Goal: Task Accomplishment & Management: Manage account settings

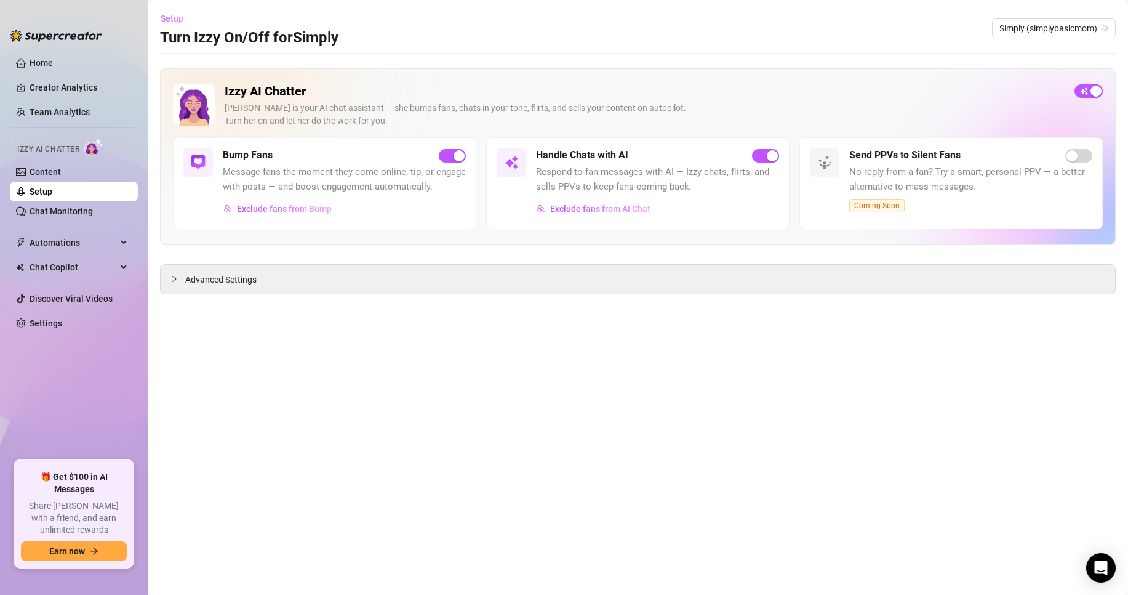
click at [165, 14] on span "Setup" at bounding box center [172, 19] width 23 height 10
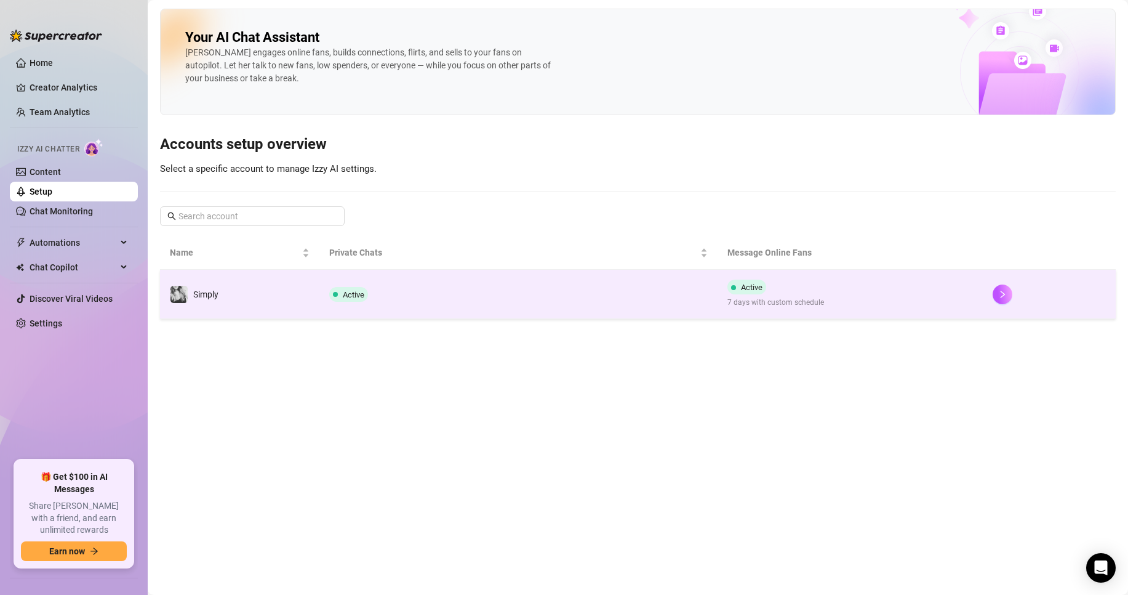
click at [441, 315] on td "Active" at bounding box center [518, 294] width 398 height 49
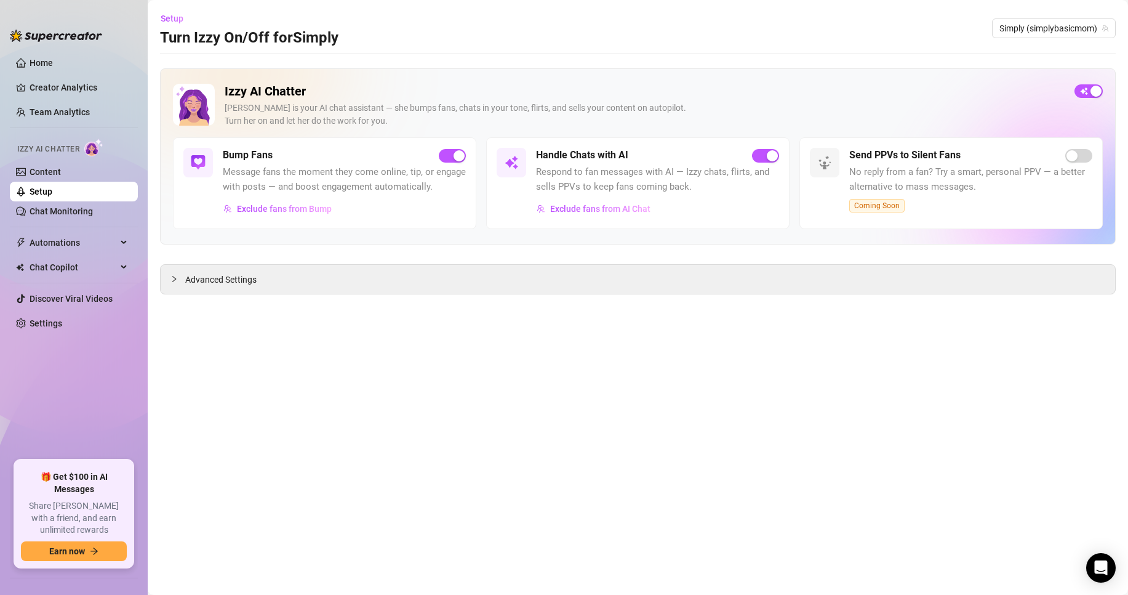
click at [427, 302] on main "Setup Turn Izzy On/Off for Simply Simply (simplybasicmom) Izzy AI Chatter [PERS…" at bounding box center [638, 297] width 981 height 595
click at [416, 286] on div "Advanced Settings" at bounding box center [638, 279] width 955 height 29
click at [248, 278] on span "Advanced Settings" at bounding box center [220, 280] width 71 height 14
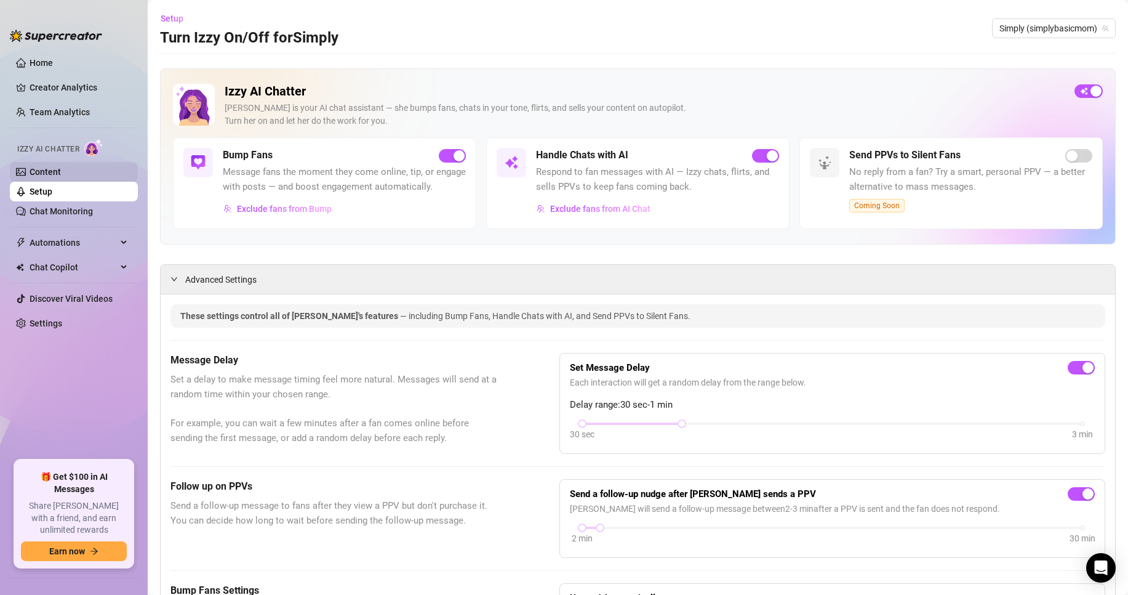
click at [52, 173] on link "Content" at bounding box center [45, 172] width 31 height 10
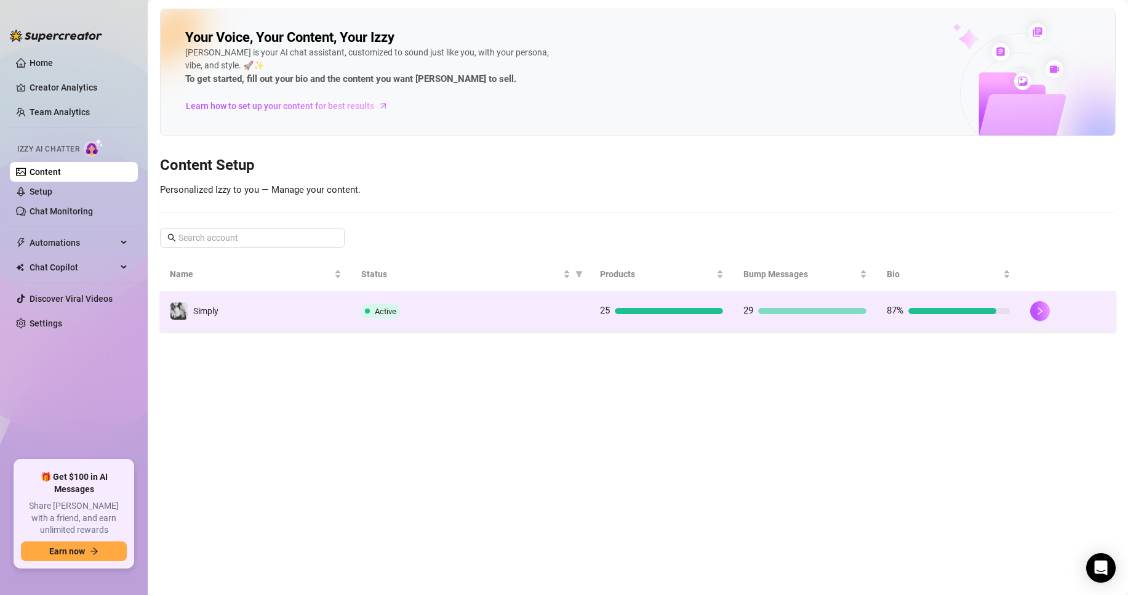
click at [801, 318] on td "29" at bounding box center [805, 311] width 143 height 40
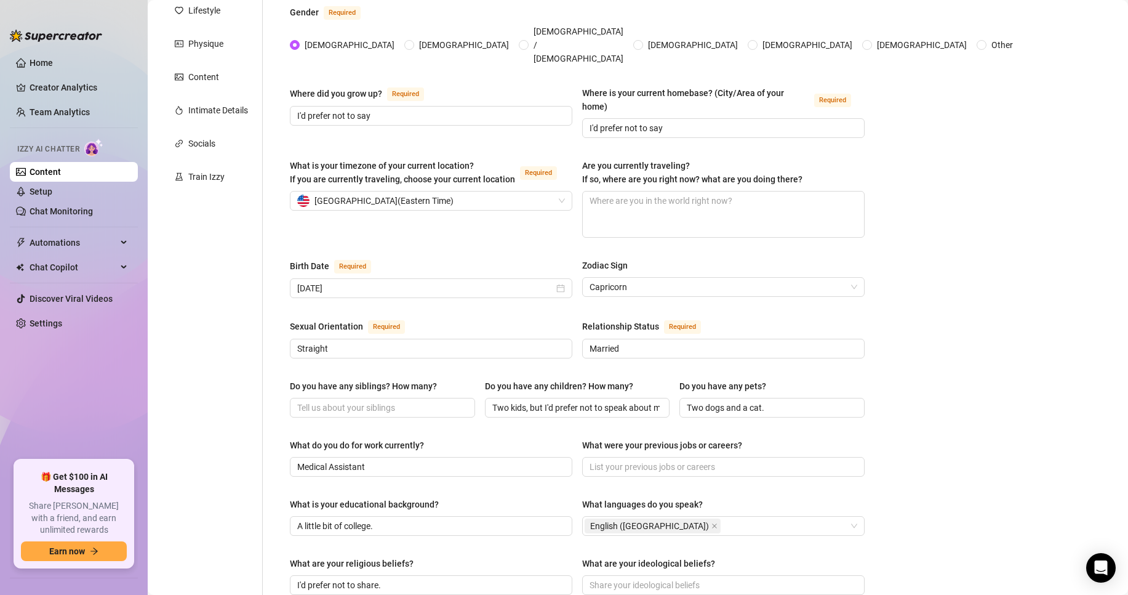
scroll to position [246, 0]
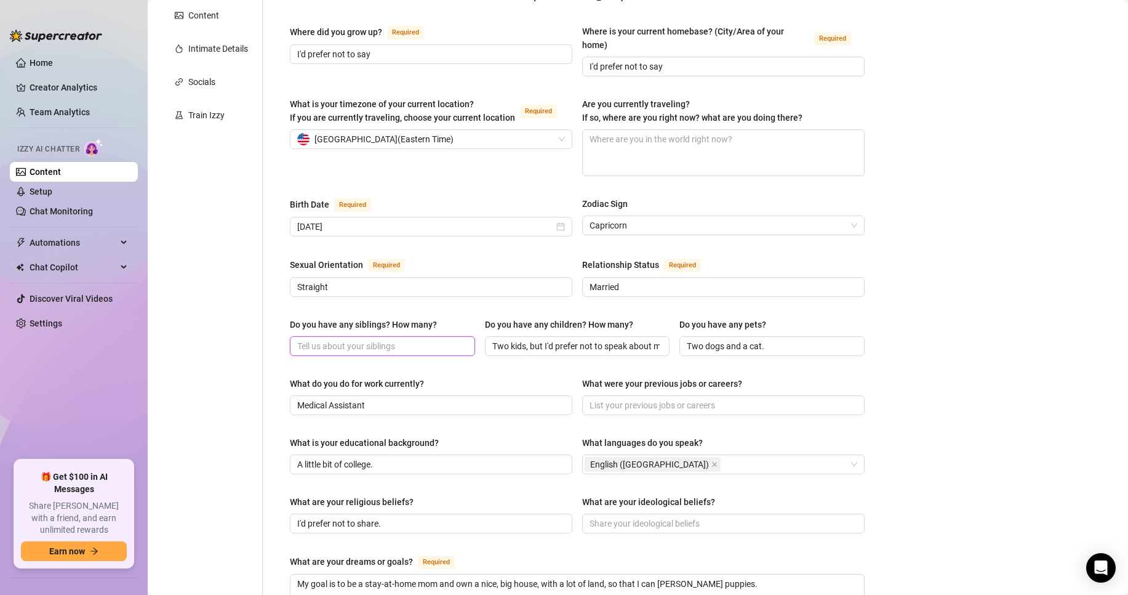
click at [303, 339] on input "Do you have any siblings? How many?" at bounding box center [381, 346] width 168 height 14
drag, startPoint x: 409, startPoint y: 321, endPoint x: 122, endPoint y: 286, distance: 289.0
click at [151, 294] on main "Content Library Content for Simply Simply (simplybasicmom) Bio 87% Products 2 5…" at bounding box center [638, 382] width 981 height 1256
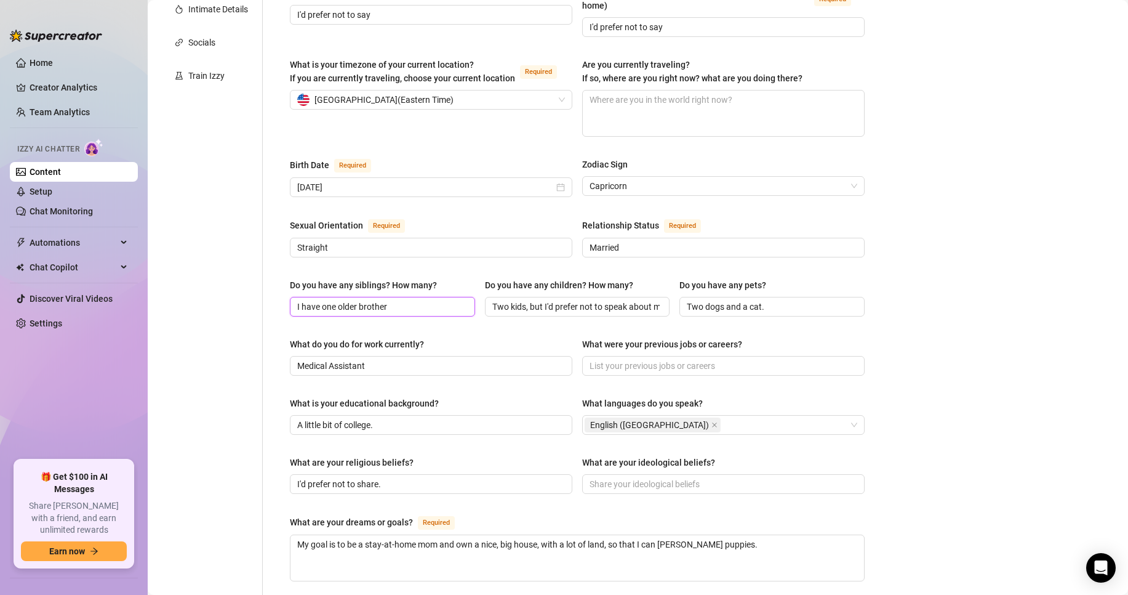
scroll to position [308, 0]
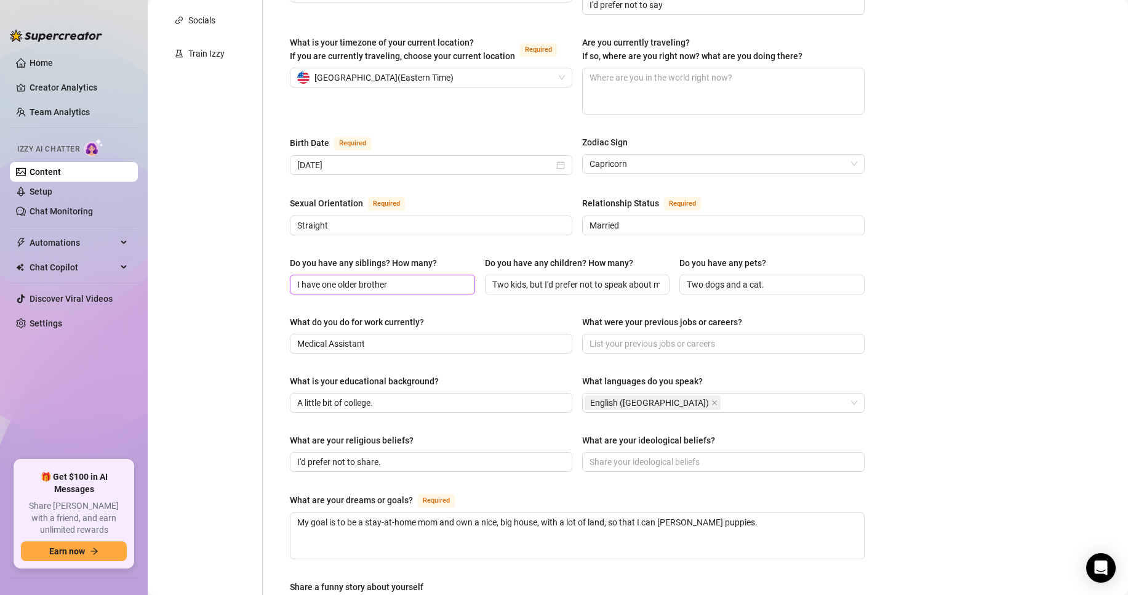
type input "I have one older brother"
click at [188, 303] on div "Personal Info Chatting Lifestyle Physique Content Intimate Details Socials Trai…" at bounding box center [211, 325] width 103 height 1032
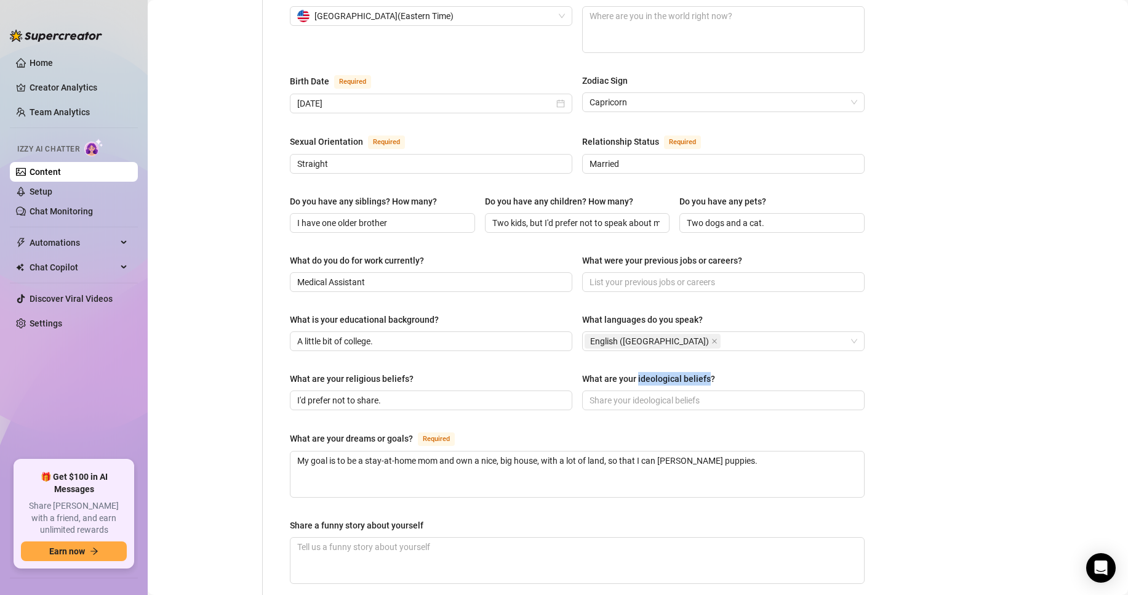
drag, startPoint x: 635, startPoint y: 354, endPoint x: 704, endPoint y: 359, distance: 69.7
click at [704, 372] on div "What are your ideological beliefs?" at bounding box center [648, 379] width 133 height 14
drag, startPoint x: 699, startPoint y: 358, endPoint x: 708, endPoint y: 365, distance: 11.0
click at [708, 372] on div "What are your ideological beliefs?" at bounding box center [723, 381] width 283 height 18
drag, startPoint x: 704, startPoint y: 356, endPoint x: 633, endPoint y: 355, distance: 70.8
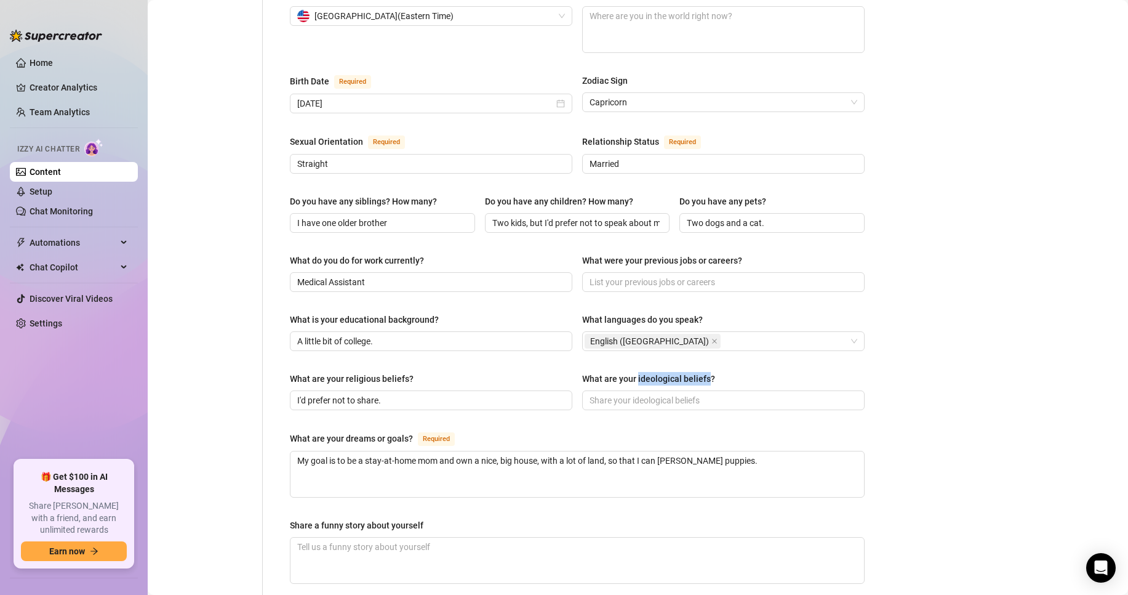
click at [633, 372] on div "What are your ideological beliefs?" at bounding box center [648, 379] width 133 height 14
copy div "ideological beliefs"
click at [696, 390] on span at bounding box center [723, 400] width 283 height 20
type input "there is always something positive that you can find in any negative situation"
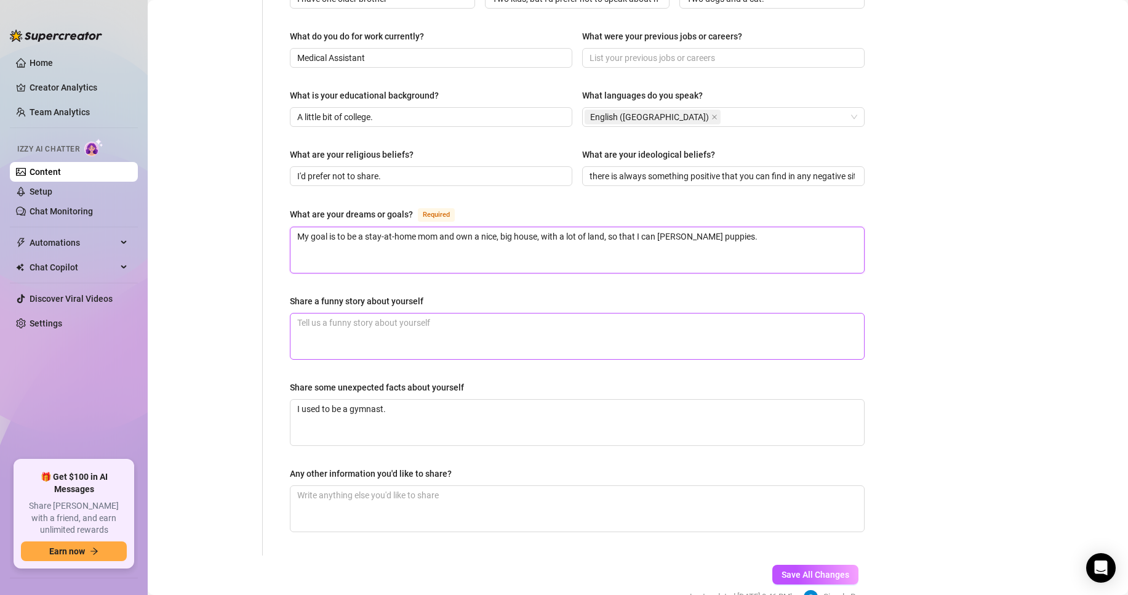
scroll to position [616, 0]
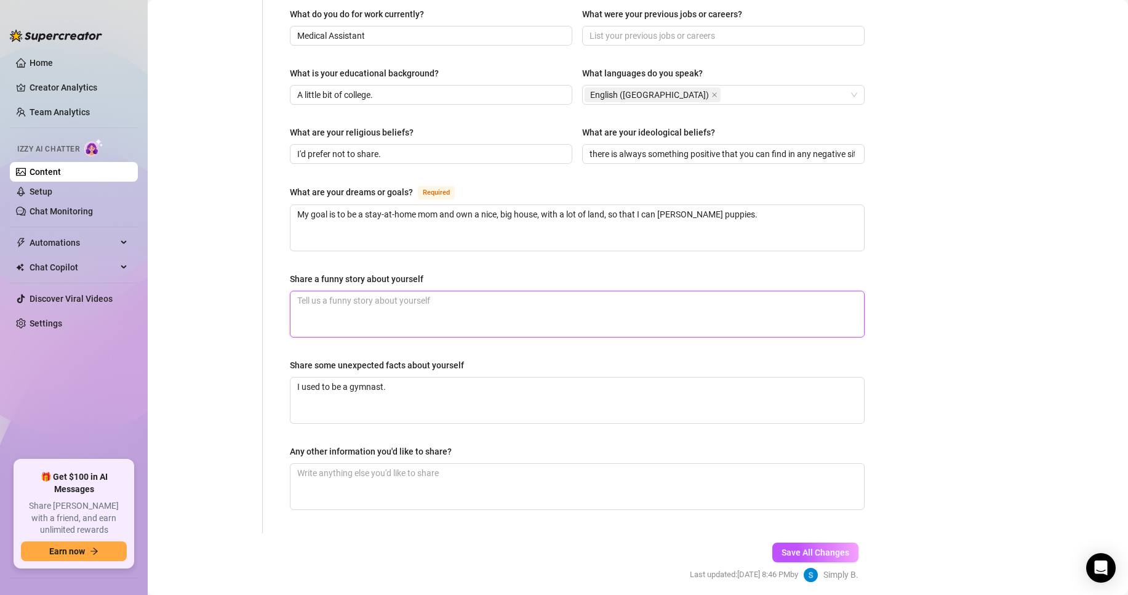
click at [461, 291] on textarea "Share a funny story about yourself" at bounding box center [578, 314] width 574 height 46
click at [837, 547] on span "Save All Changes" at bounding box center [816, 552] width 68 height 10
click at [795, 465] on textarea "Any other information you'd like to share?" at bounding box center [578, 487] width 574 height 46
type textarea "S"
type textarea "Si"
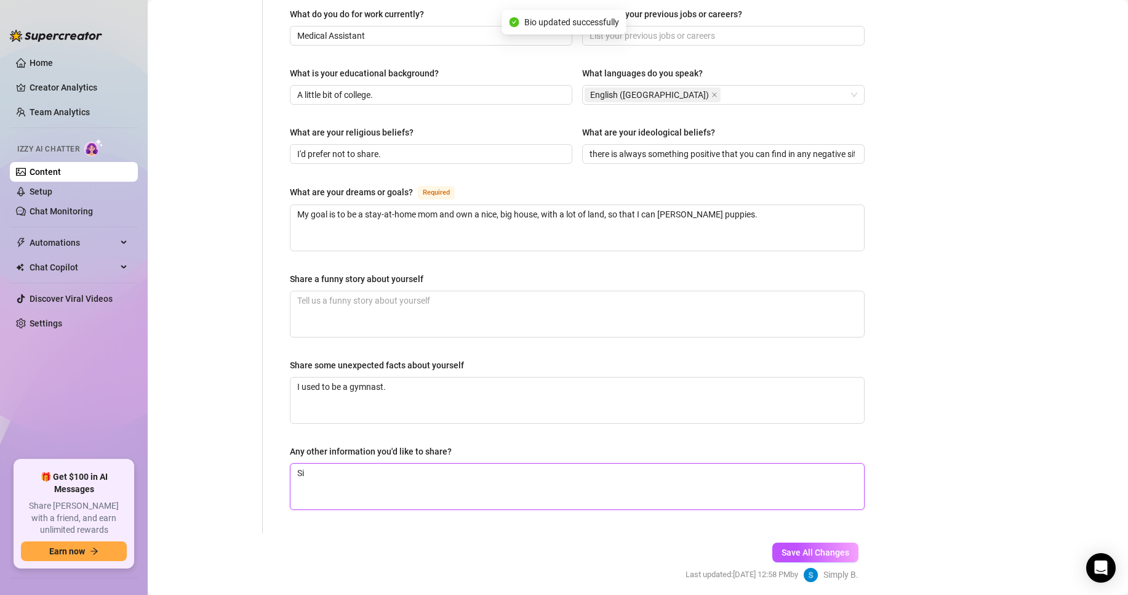
type textarea "Sin"
type textarea "Since"
type textarea "Since I"
type textarea "Since I h"
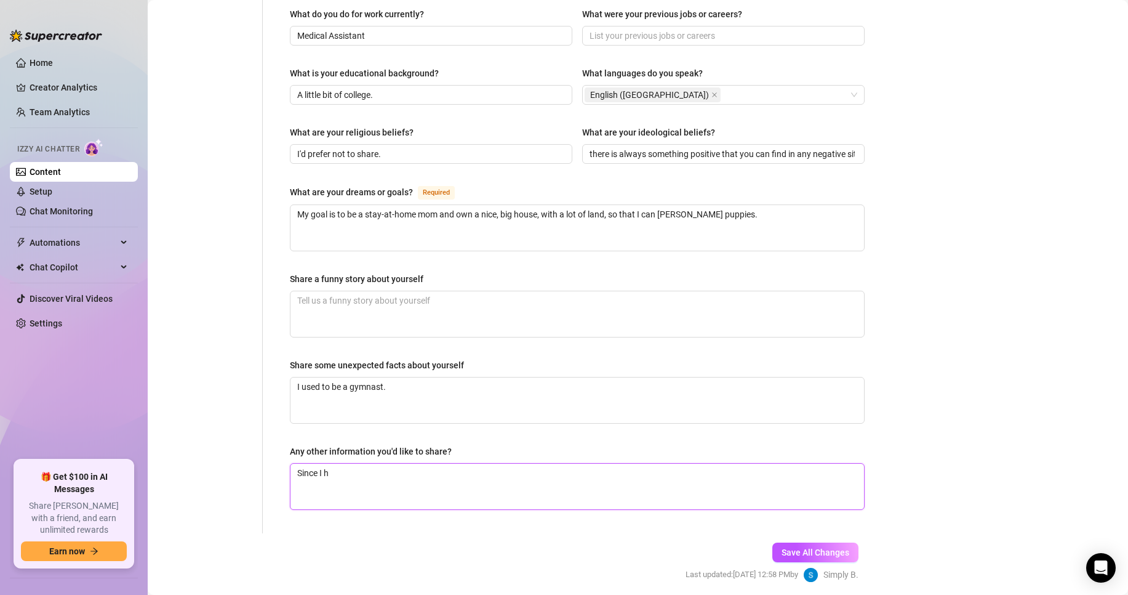
type textarea "Since I ha"
type textarea "Since I hav"
type textarea "Since I have"
type textarea "Since I have k"
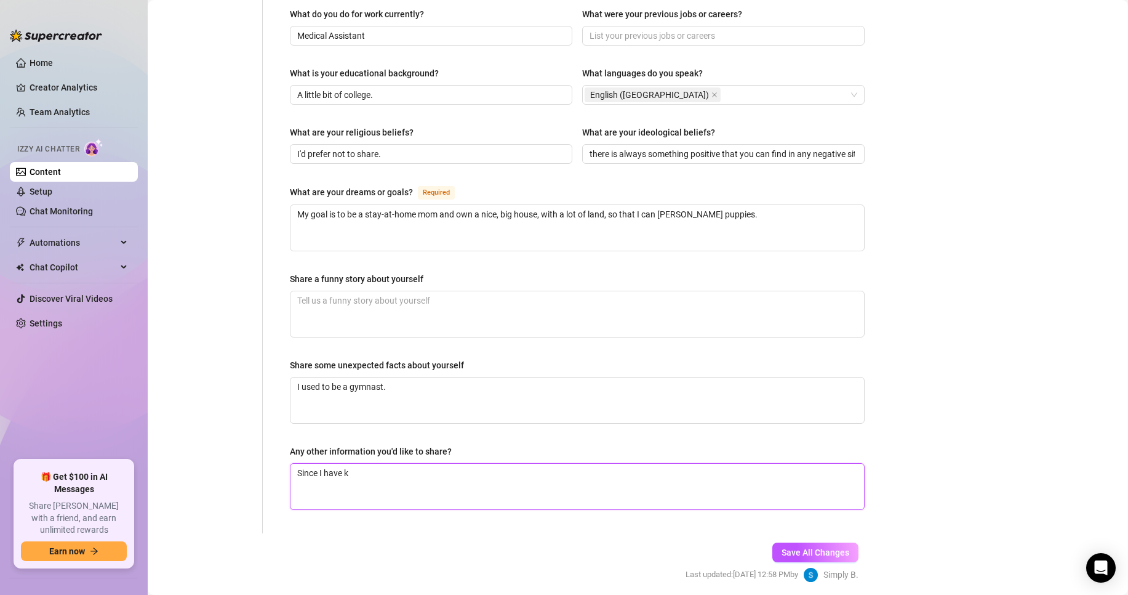
type textarea "Since I have ki"
type textarea "Since I have kid"
type textarea "Since I have kids"
type textarea "Since I have kids,"
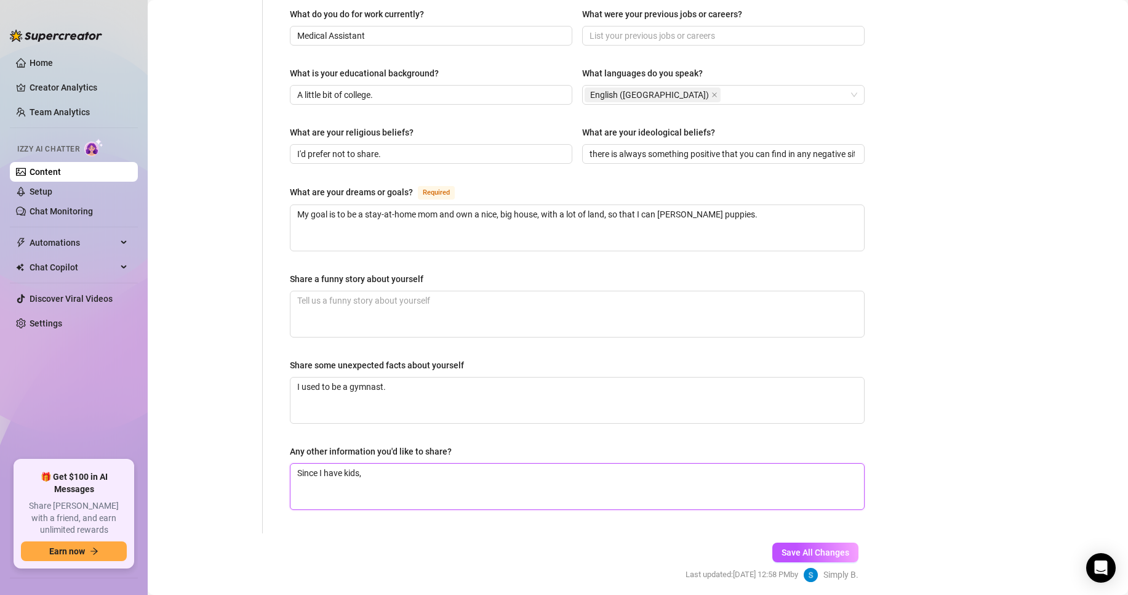
type textarea "Since I have kids, i"
type textarea "Since I have kids,"
type textarea "Since I have kids, I"
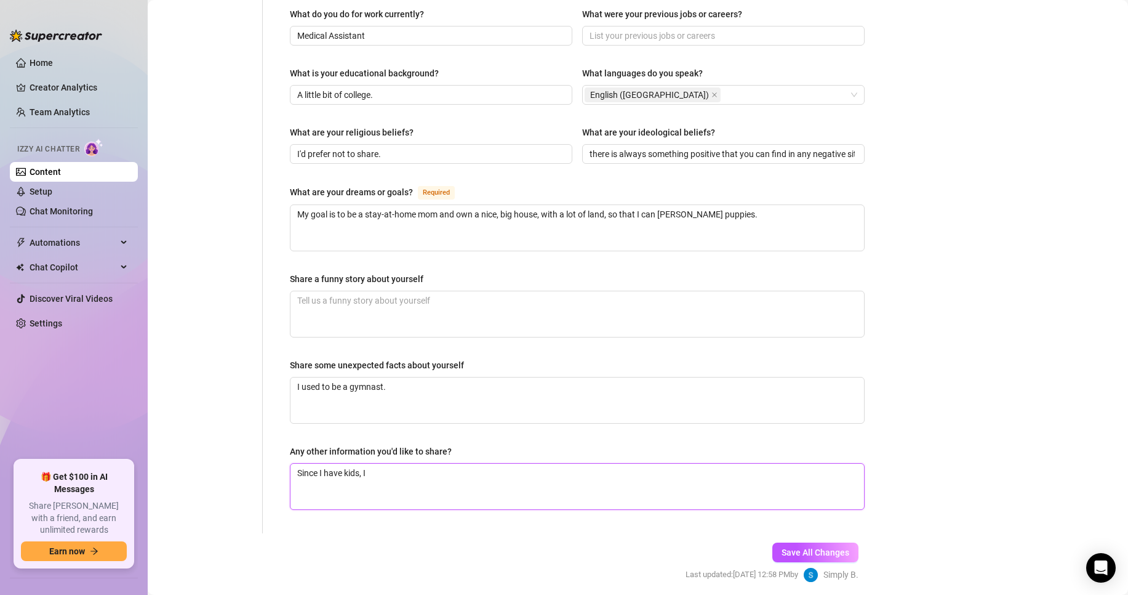
type textarea "Since I have kids, I"
type textarea "Since I have kids, I d"
type textarea "Since I have kids, I do"
type textarea "Since I have kids, I don"
type textarea "Since I have kids, I don'"
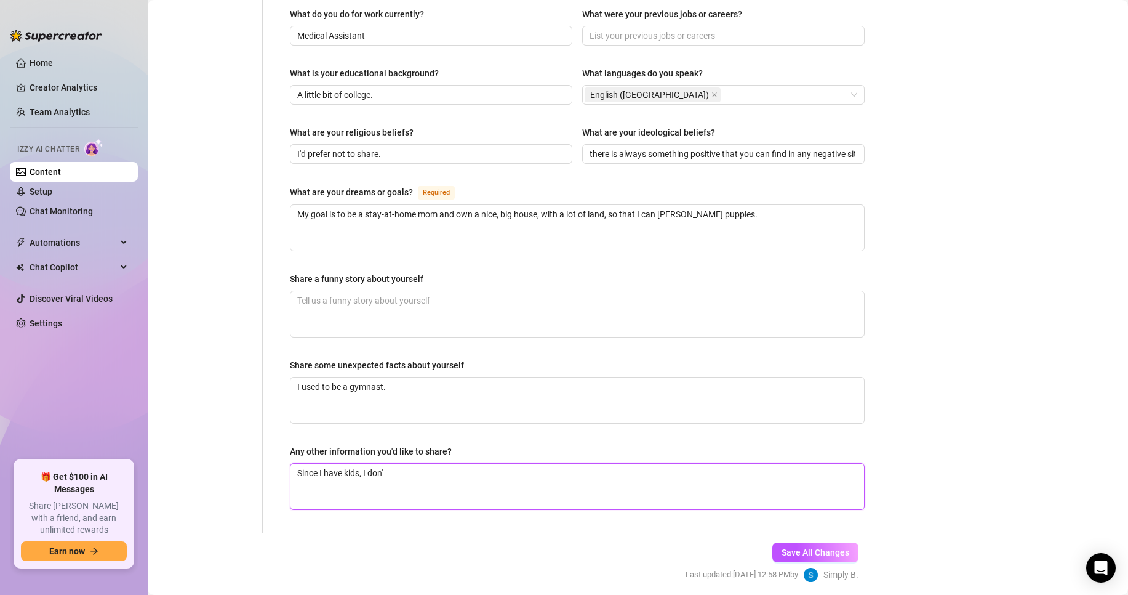
type textarea "Since I have kids, I don't"
type textarea "Since I have kids, I don't f"
type textarea "Since I have kids, I don't fe"
type textarea "Since I have kids, I don't fee"
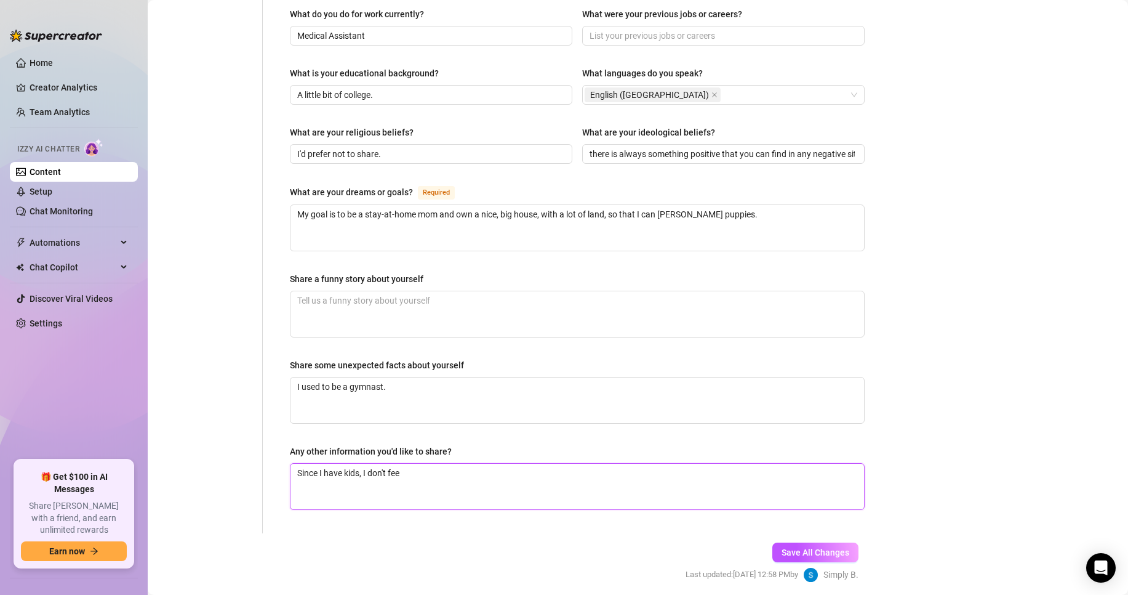
type textarea "Since I have kids, I don't feel"
type textarea "Since I have kids, I don't feel e"
type textarea "Since I have kids, I don't feel en"
type textarea "Since I have kids, I don't feel ent"
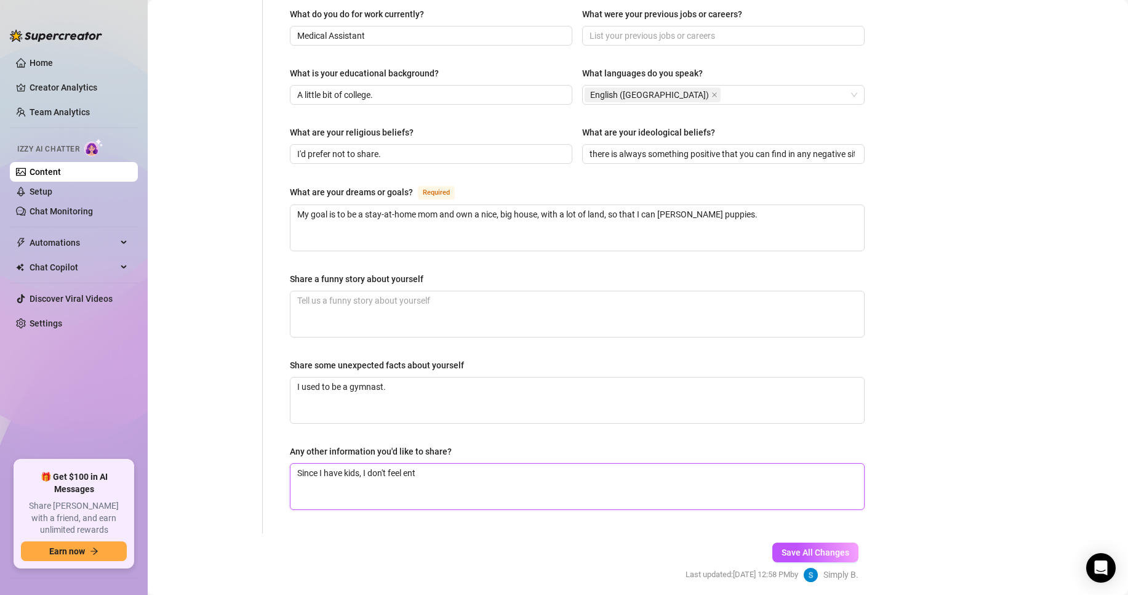
type textarea "Since I have kids, I don't feel enti"
type textarea "Since I have kids, I don't feel entir"
type textarea "Since I have kids, I don't feel entire"
type textarea "Since I have kids, I don't feel entirel"
type textarea "Since I have kids, I don't feel entirely"
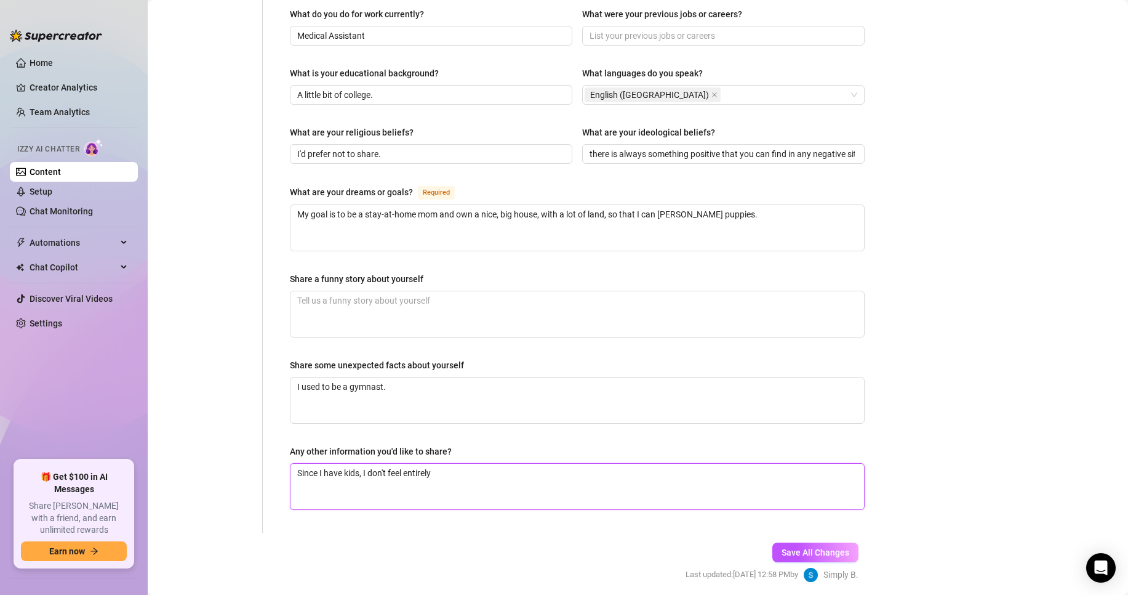
type textarea "Since I have kids, I don't feel entirely"
type textarea "Since I have kids, I don't feel entirely c"
type textarea "Since I have kids, I don't feel entirely co"
type textarea "Since I have kids, I don't feel entirely com"
type textarea "Since I have kids, I don't feel entirely comof"
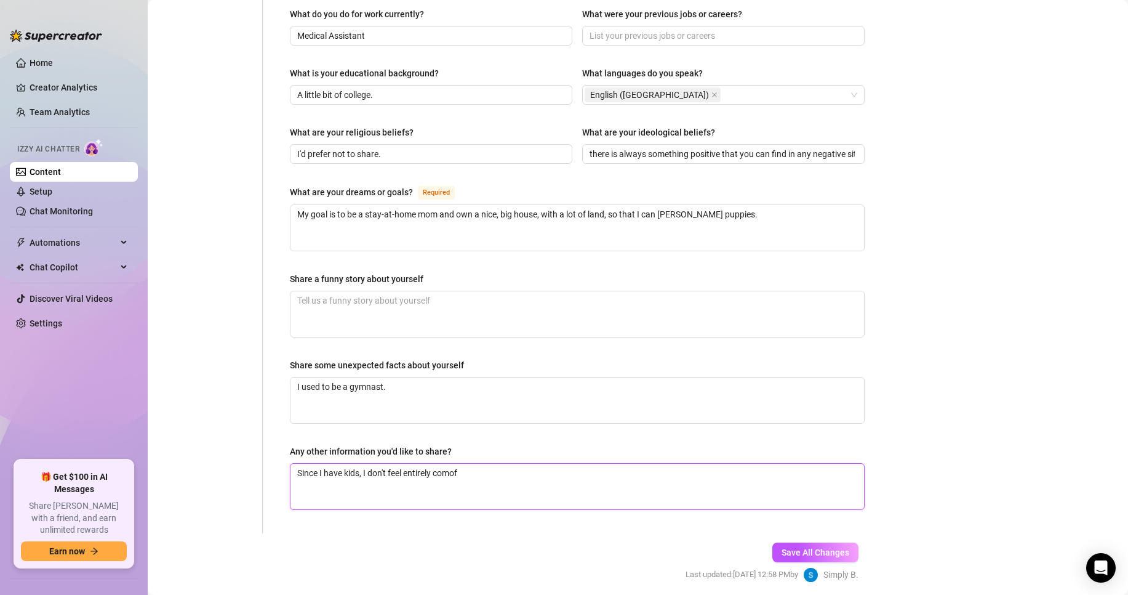
type textarea "Since I have kids, I don't feel entirely como"
type textarea "Since I have kids, I don't feel entirely comf"
type textarea "Since I have kids, I don't feel entirely comfo"
type textarea "Since I have kids, I don't feel entirely comfor"
type textarea "Since I have kids, I don't feel entirely comforta"
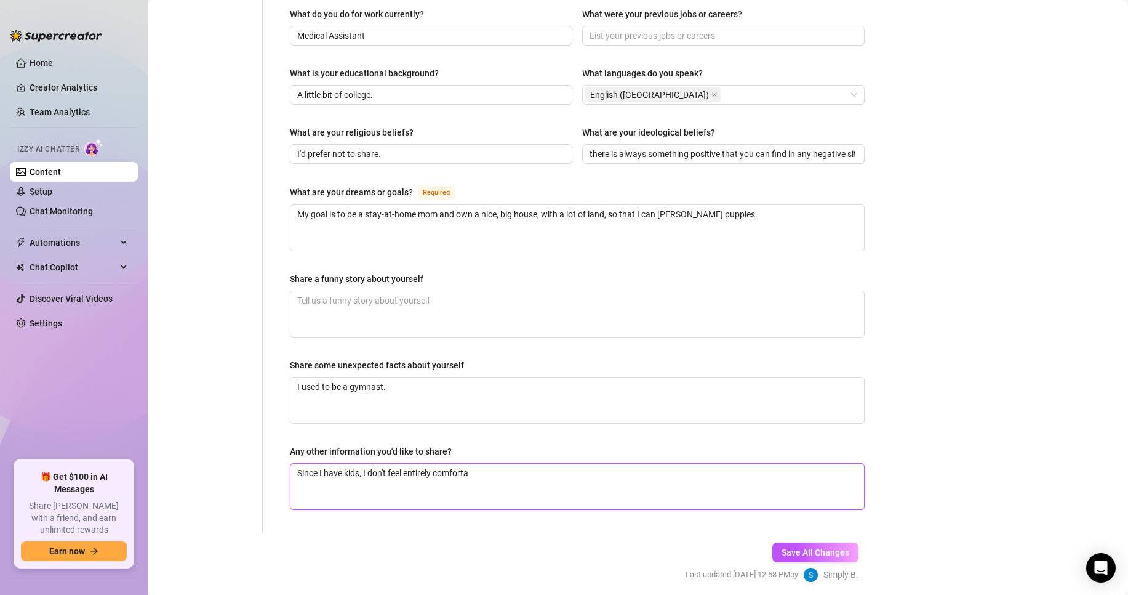
type textarea "Since I have kids, I don't feel entirely comfortag"
type textarea "Since I have kids, I don't feel entirely comfortagb"
type textarea "Since I have kids, I don't feel entirely comfortagbl"
type textarea "Since I have kids, I don't feel entirely comfortagble"
type textarea "Since I have kids, I don't feel entirely comfortagbl"
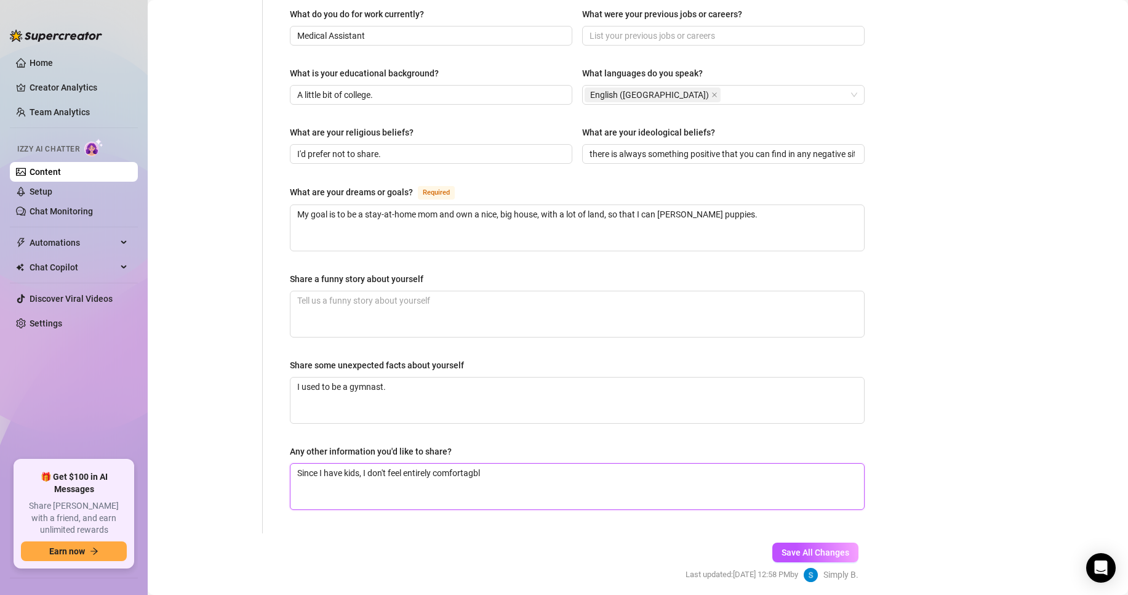
type textarea "Since I have kids, I don't feel entirely comfortagb"
type textarea "Since I have kids, I don't feel entirely comfortag"
type textarea "Since I have kids, I don't feel entirely comforta"
type textarea "Since I have kids, I don't feel entirely comfortab"
type textarea "Since I have kids, I don't feel entirely comfortabl"
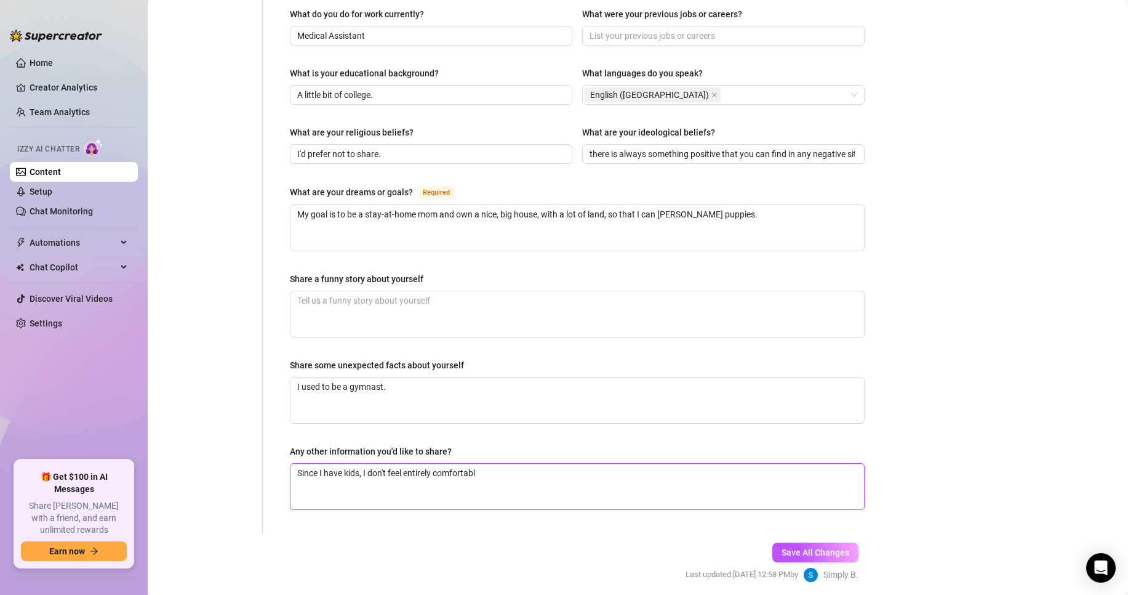
type textarea "Since I have kids, I don't feel entirely comfortable"
type textarea "Since I have kids, I don't feel entirely comfortable s"
type textarea "Since I have kids, I don't feel entirely comfortable sh"
type textarea "Since I have kids, I don't feel entirely comfortable show"
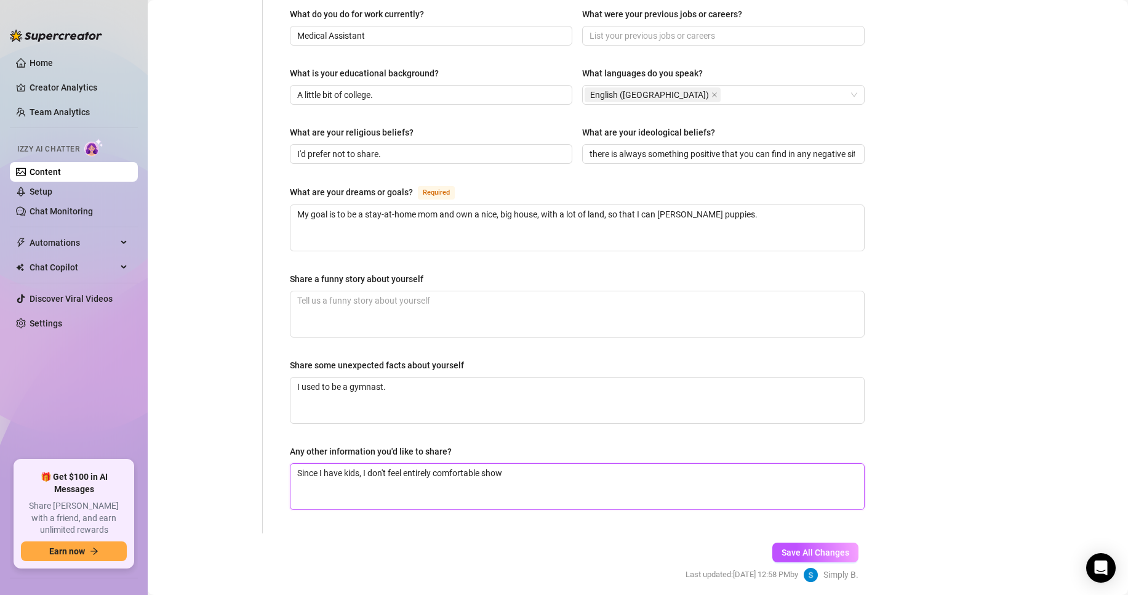
type textarea "Since I have kids, I don't feel entirely comfortable showi"
type textarea "Since I have kids, I don't feel entirely comfortable showin"
type textarea "Since I have kids, I don't feel entirely comfortable showing"
type textarea "Since I have kids, I don't feel entirely comfortable showing m"
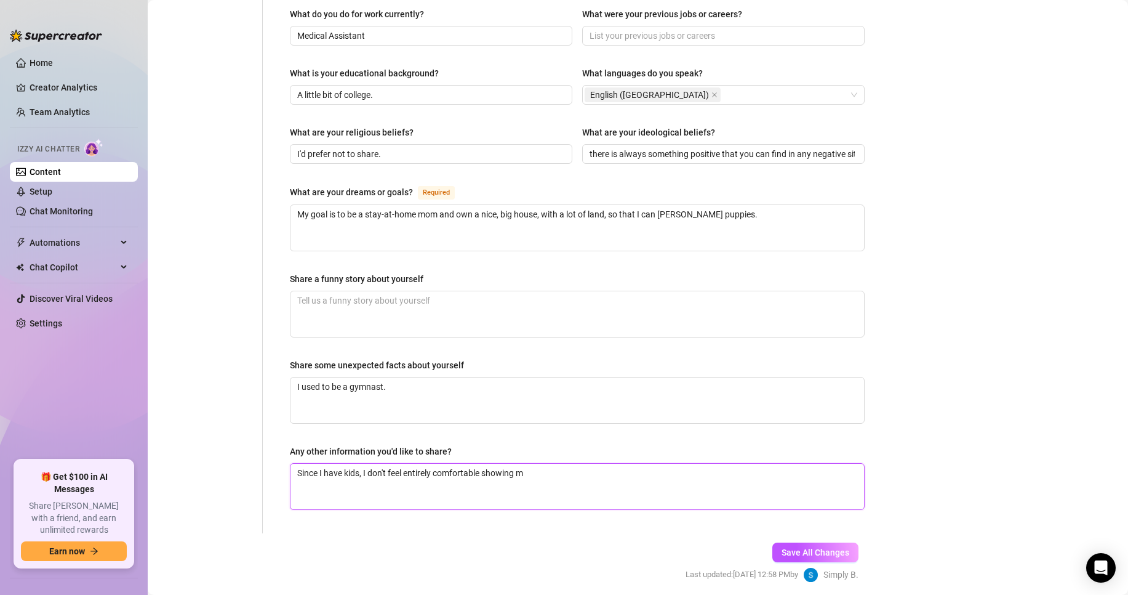
type textarea "Since I have kids, I don't feel entirely comfortable showing my"
type textarea "Since I have kids, I don't feel entirely comfortable showing my e"
type textarea "Since I have kids, I don't feel entirely comfortable showing my en"
type textarea "Since I have kids, I don't feel entirely comfortable showing my ent"
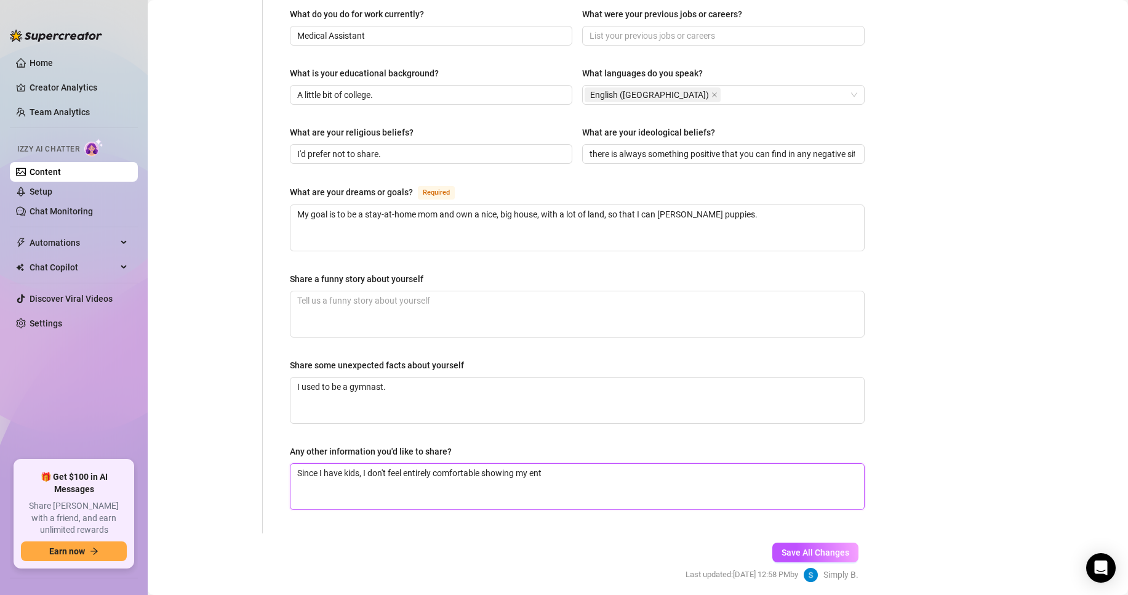
type textarea "Since I have kids, I don't feel entirely comfortable showing my enti"
type textarea "Since I have kids, I don't feel entirely comfortable showing my entir"
type textarea "Since I have kids, I don't feel entirely comfortable showing my entire"
type textarea "Since I have kids, I don't feel entirely comfortable showing my entire f"
type textarea "Since I have kids, I don't feel entirely comfortable showing my entire fac"
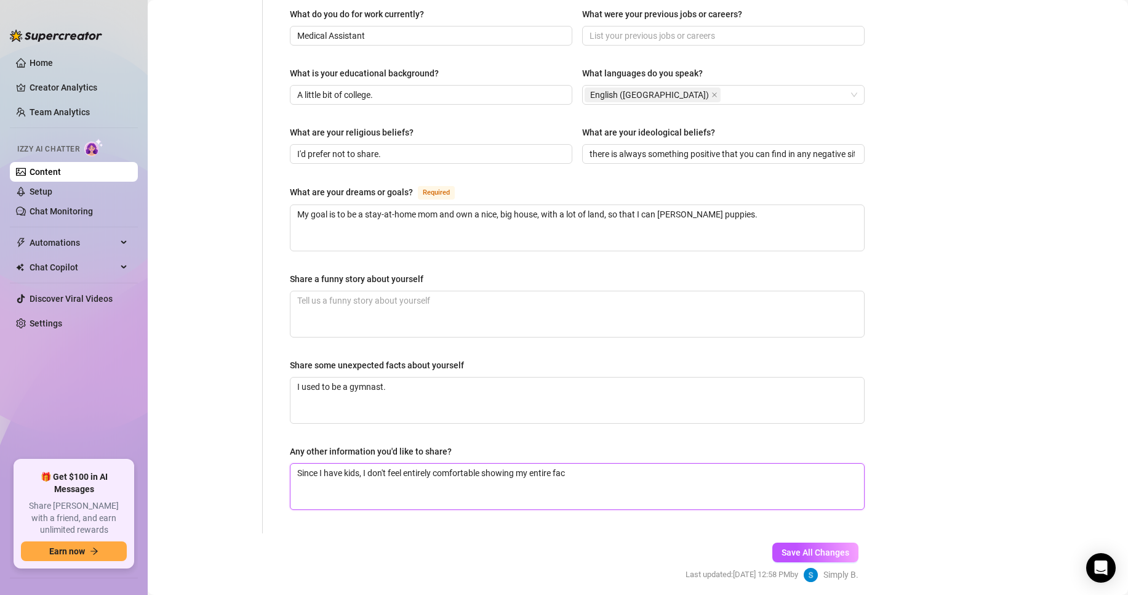
type textarea "Since I have kids, I don't feel entirely comfortable showing my entire face"
type textarea "Since I have kids, I don't feel entirely comfortable showing my entire face o"
type textarea "Since I have kids, I don't feel entirely comfortable showing my entire face on"
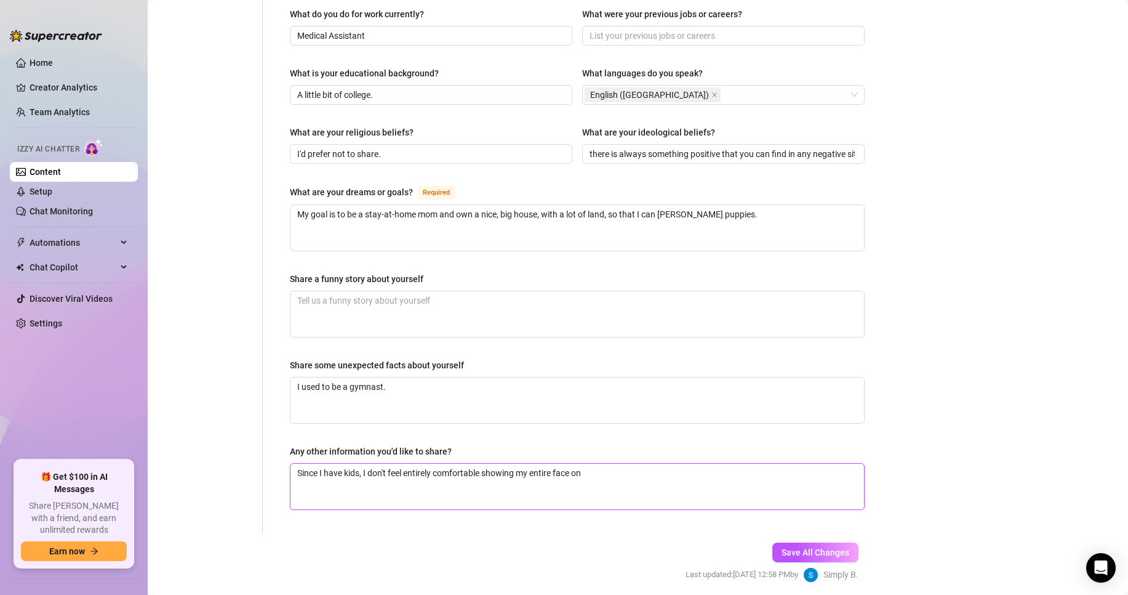
type textarea "Since I have kids, I don't feel entirely comfortable showing my entire face on h"
type textarea "Since I have kids, I don't feel entirely comfortable showing my entire face on …"
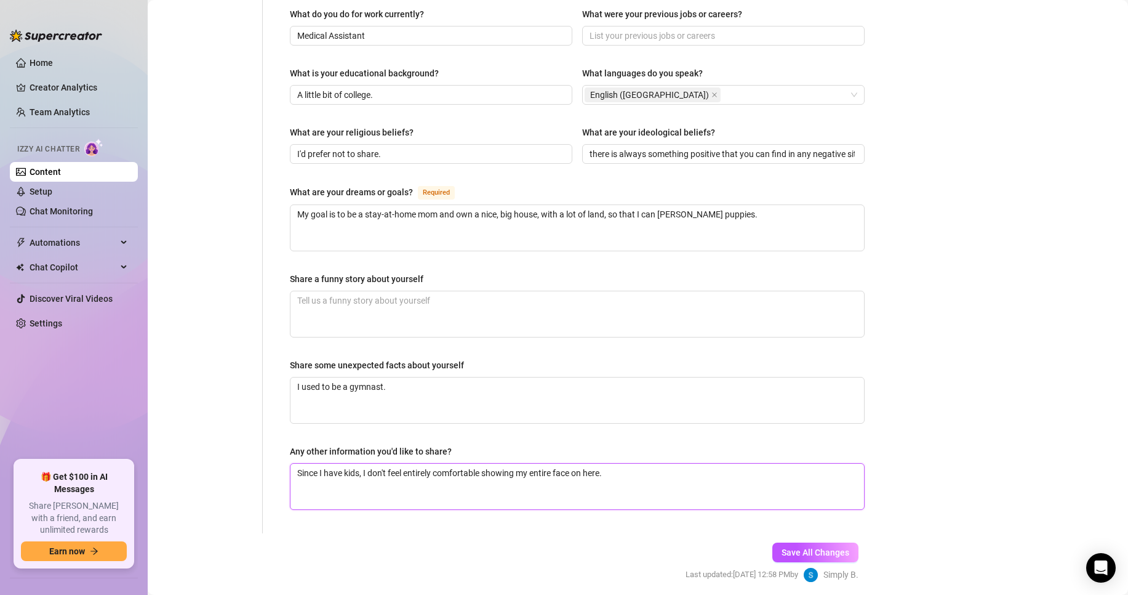
type textarea "Since I have kids, I don't feel entirely comfortable showing my entire face on …"
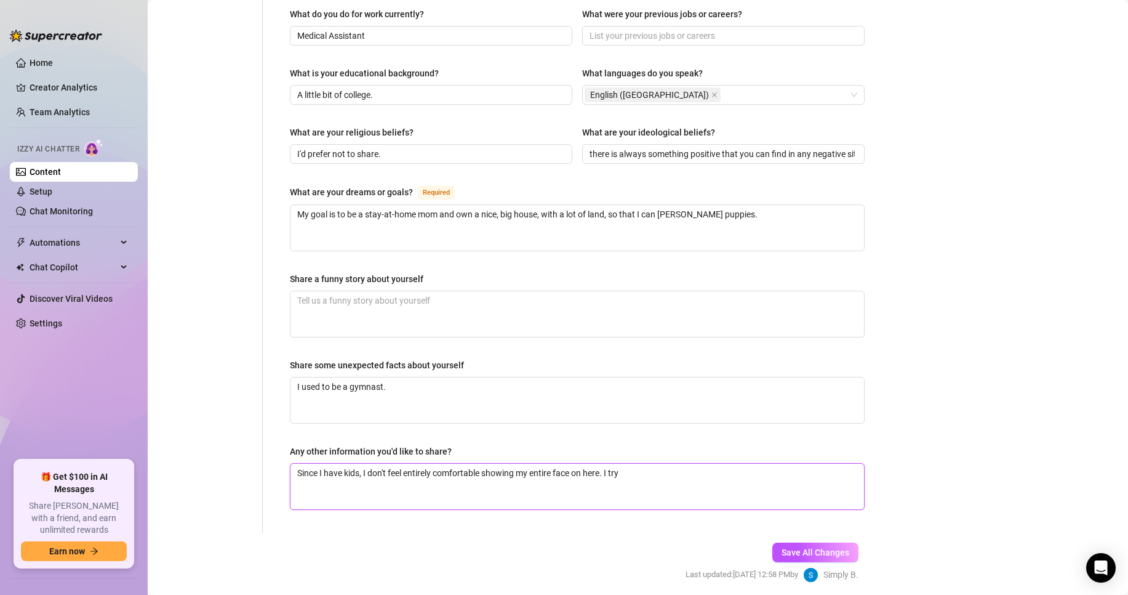
type textarea "Since I have kids, I don't feel entirely comfortable showing my entire face on …"
drag, startPoint x: 776, startPoint y: 444, endPoint x: -22, endPoint y: 366, distance: 801.6
click at [0, 366] on html "Home Creator Analytics Team Analytics Izzy AI Chatter Content Setup Chat Monito…" at bounding box center [564, 297] width 1128 height 595
click at [782, 547] on span "Save All Changes" at bounding box center [816, 552] width 68 height 10
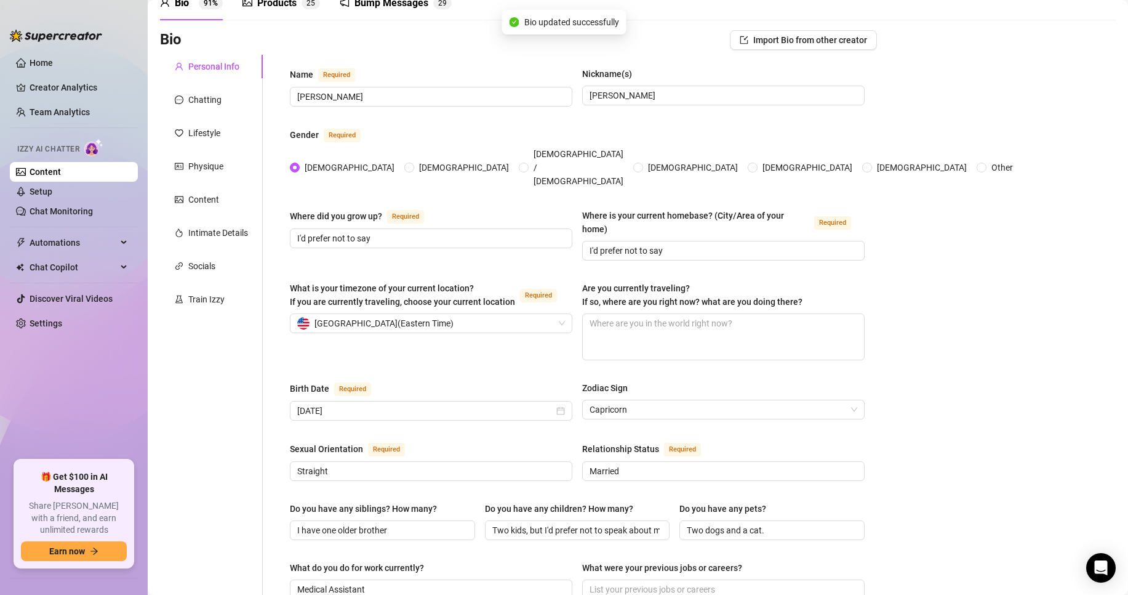
scroll to position [62, 0]
click at [222, 105] on div "Chatting" at bounding box center [211, 100] width 103 height 23
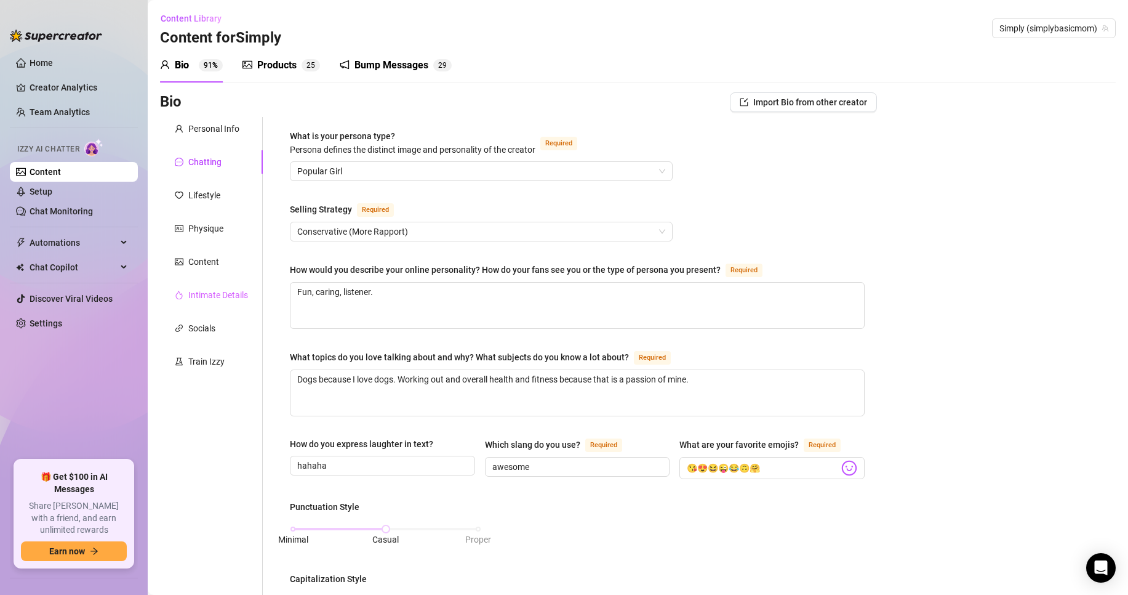
scroll to position [123, 0]
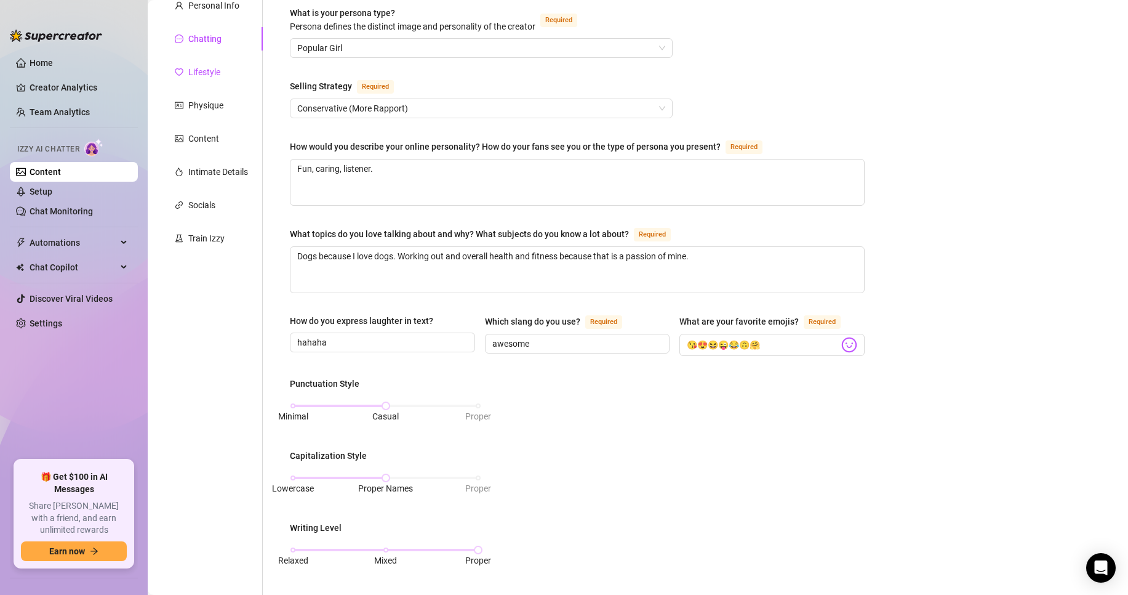
click at [201, 69] on div "Lifestyle" at bounding box center [204, 72] width 32 height 14
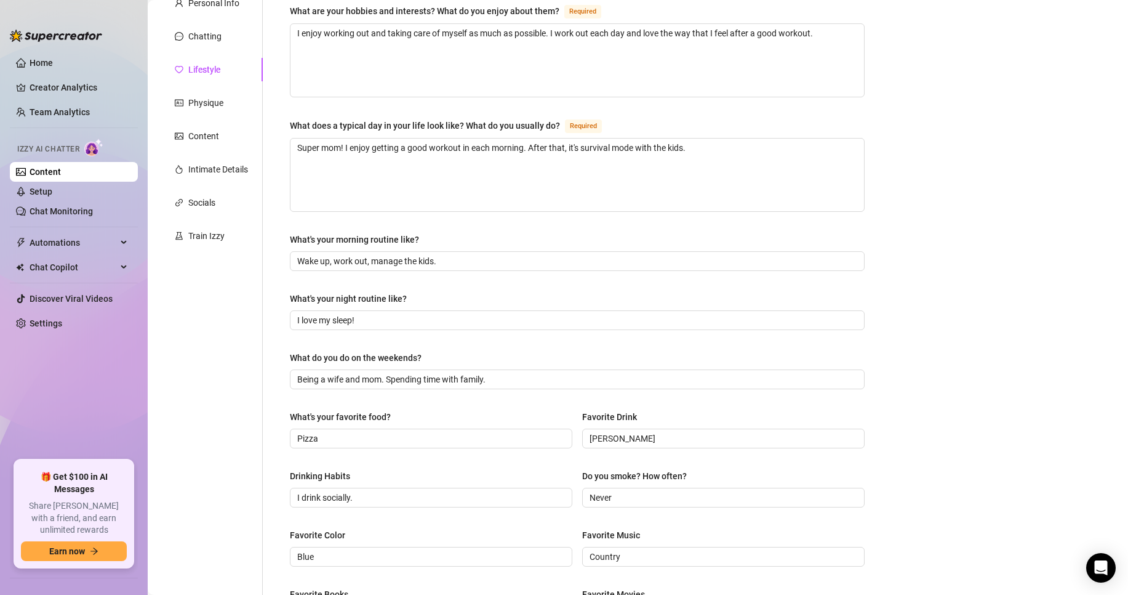
scroll to position [0, 0]
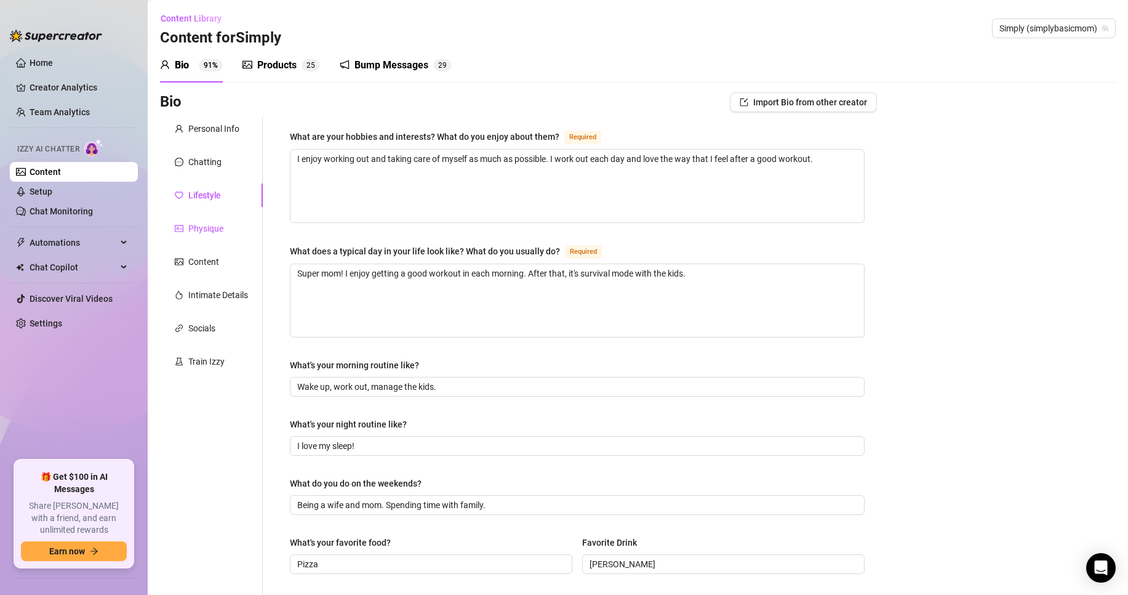
click at [223, 231] on div "Physique" at bounding box center [205, 229] width 35 height 14
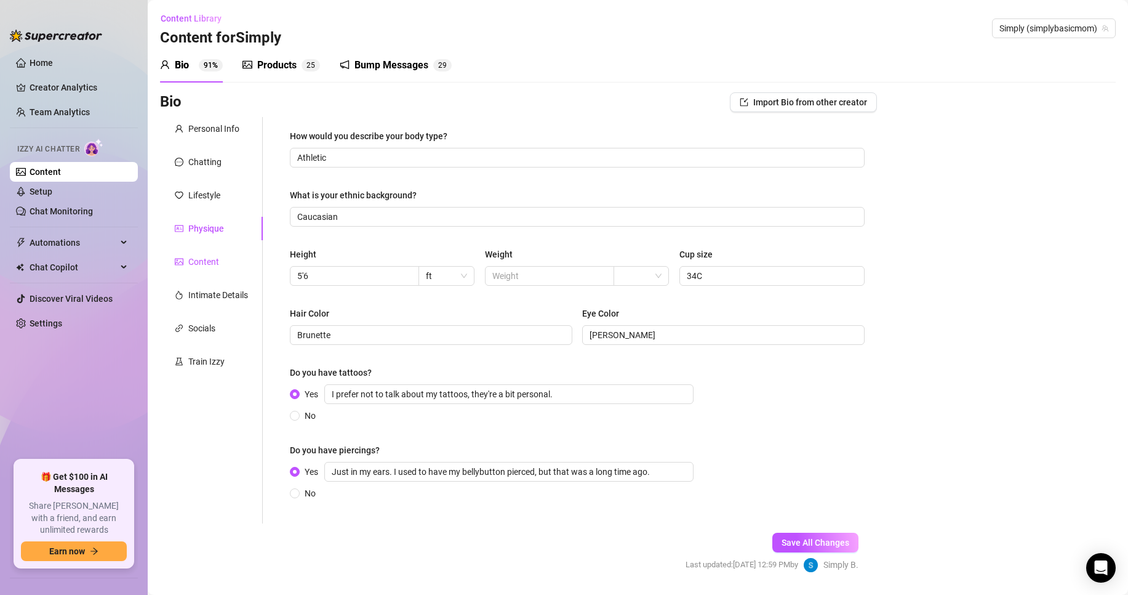
click at [214, 259] on div "Content" at bounding box center [203, 262] width 31 height 14
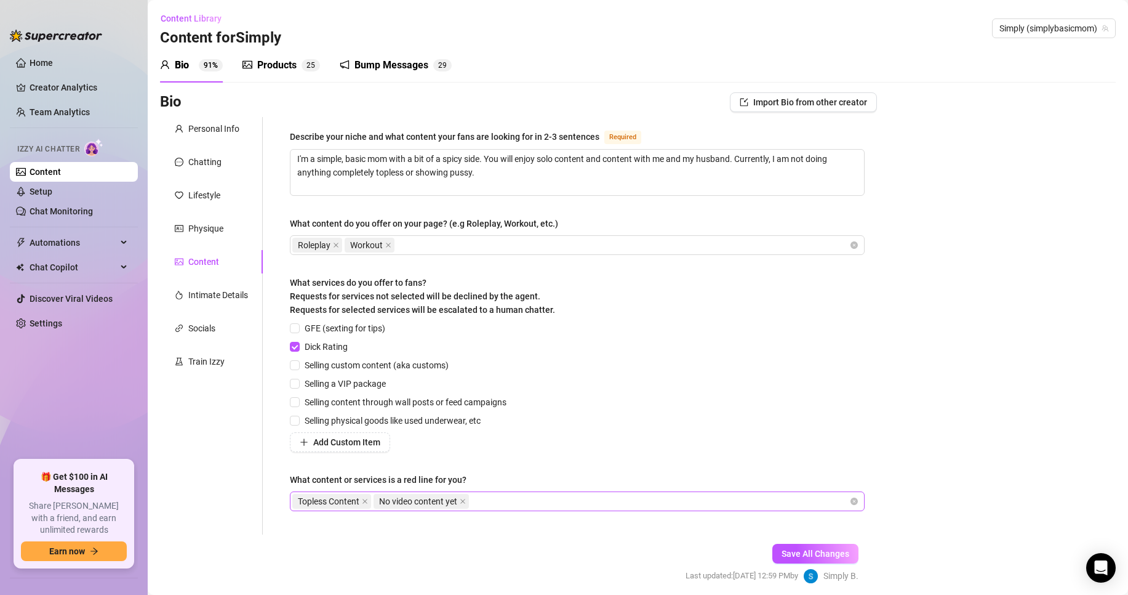
click at [522, 498] on div "Topless Content No video content yet" at bounding box center [570, 500] width 557 height 17
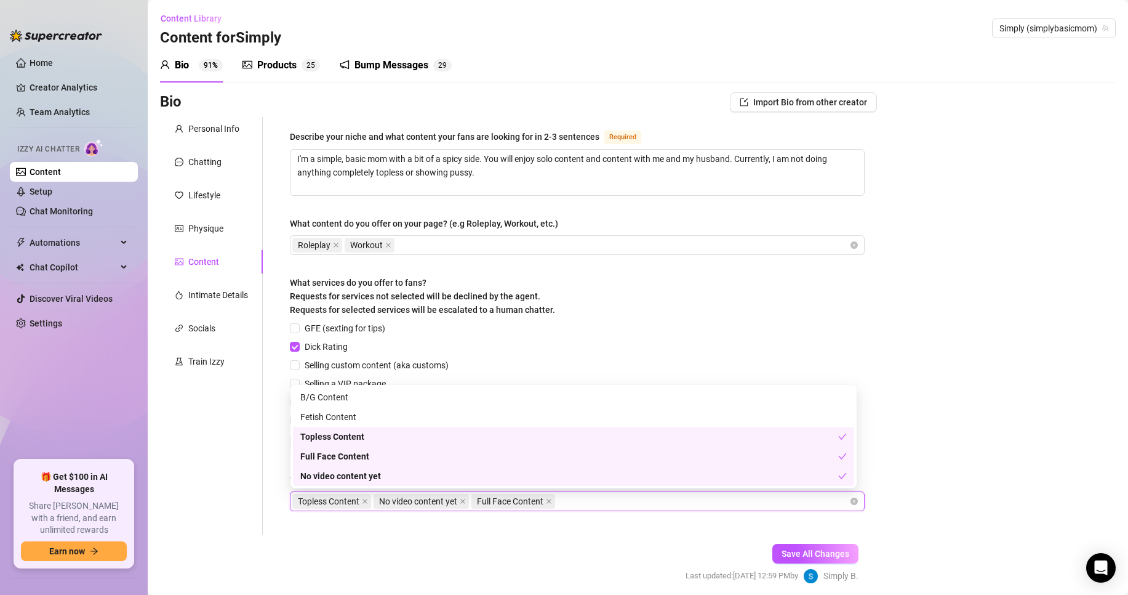
click at [625, 554] on form "Personal Info Chatting Lifestyle Physique Content Intimate Details Socials Trai…" at bounding box center [518, 361] width 717 height 488
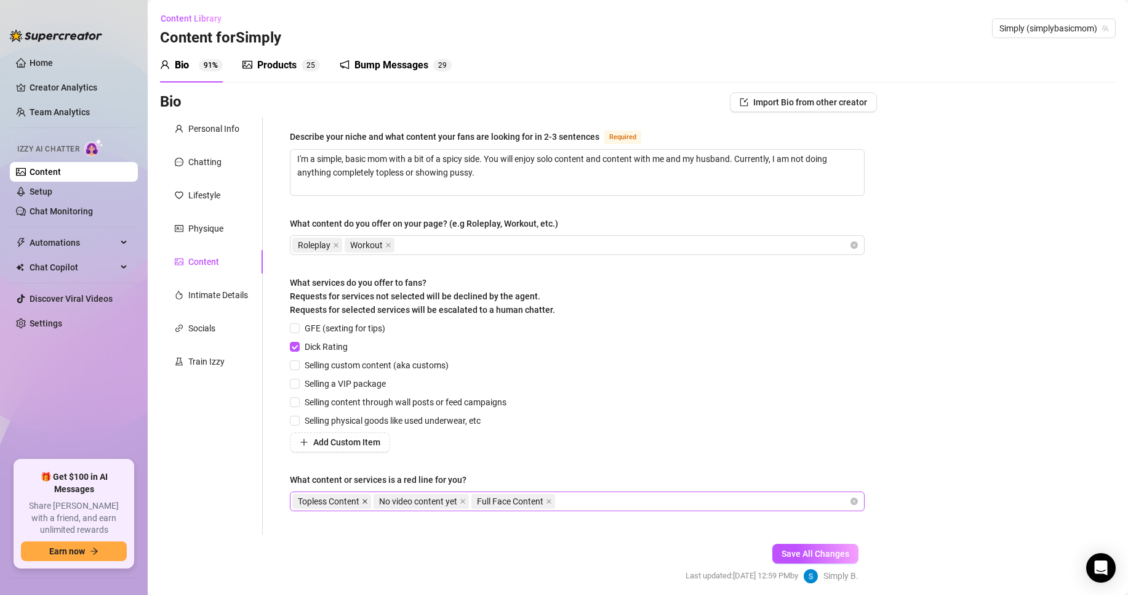
click at [365, 500] on icon "close" at bounding box center [365, 501] width 6 height 6
click at [381, 502] on icon "close" at bounding box center [381, 501] width 5 height 5
click at [385, 500] on div "Full Face Content" at bounding box center [570, 500] width 557 height 17
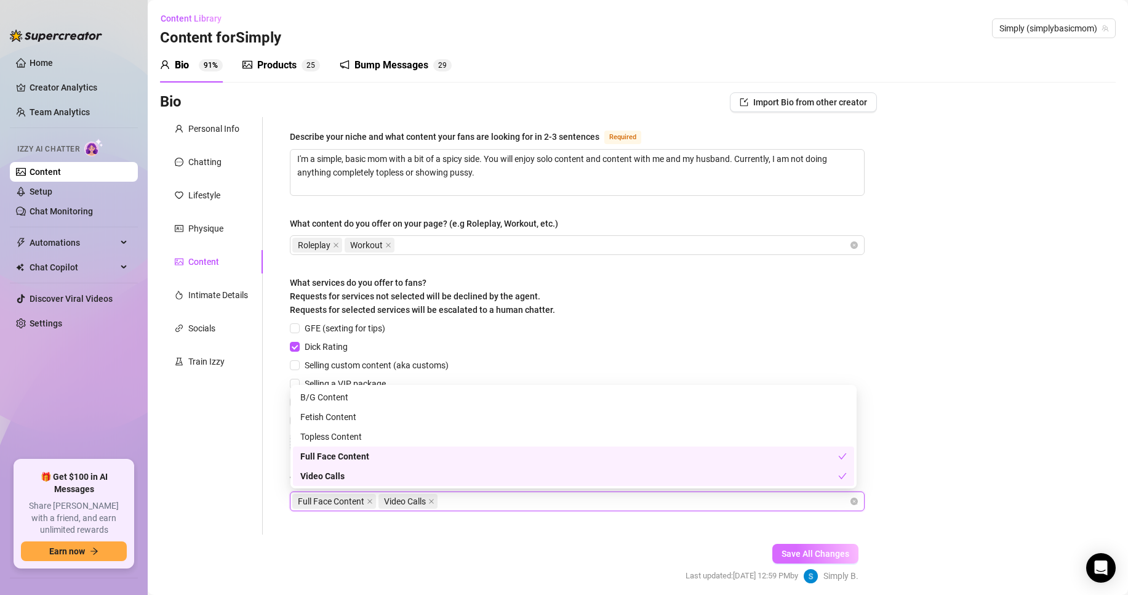
click at [820, 557] on span "Save All Changes" at bounding box center [816, 553] width 68 height 10
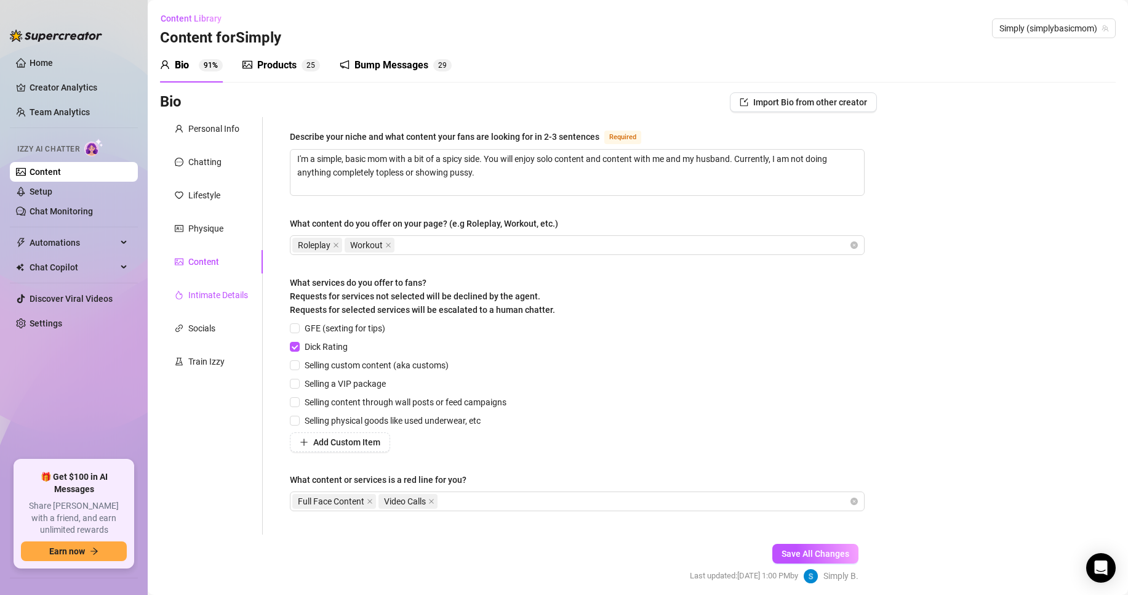
click at [235, 300] on div "Intimate Details" at bounding box center [218, 295] width 60 height 14
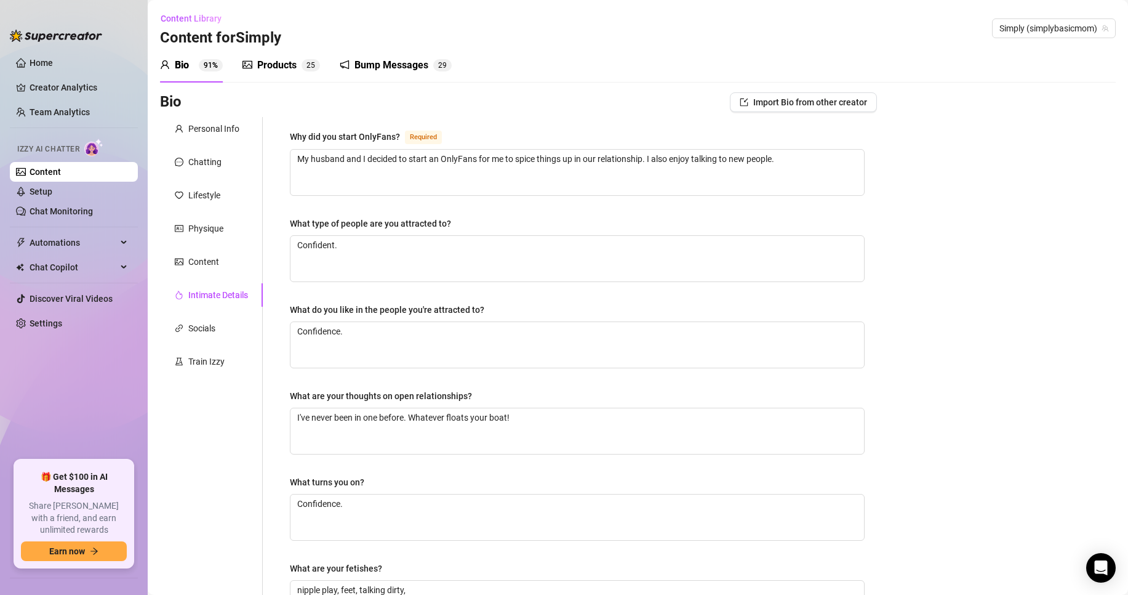
click at [269, 58] on div "Products" at bounding box center [276, 65] width 39 height 15
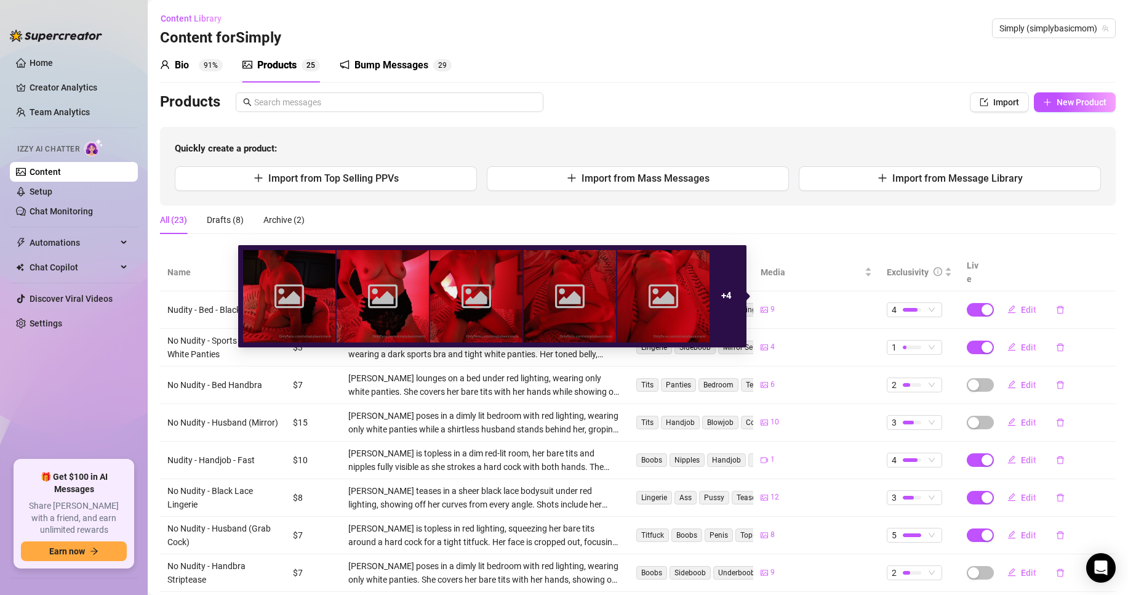
click at [762, 303] on div "9" at bounding box center [768, 309] width 14 height 12
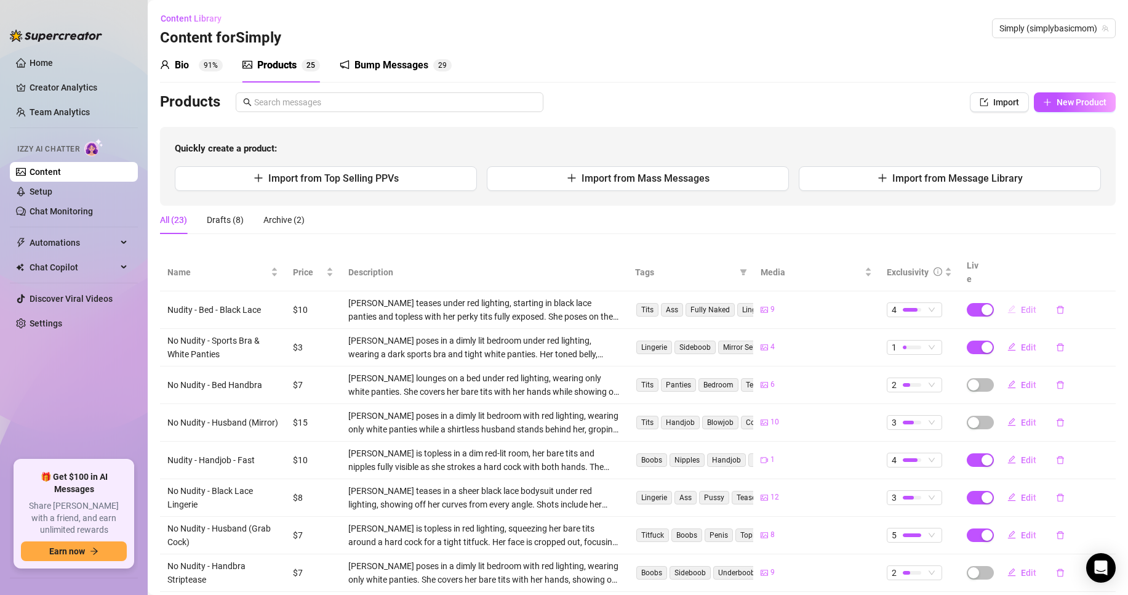
click at [1021, 305] on span "Edit" at bounding box center [1028, 310] width 15 height 10
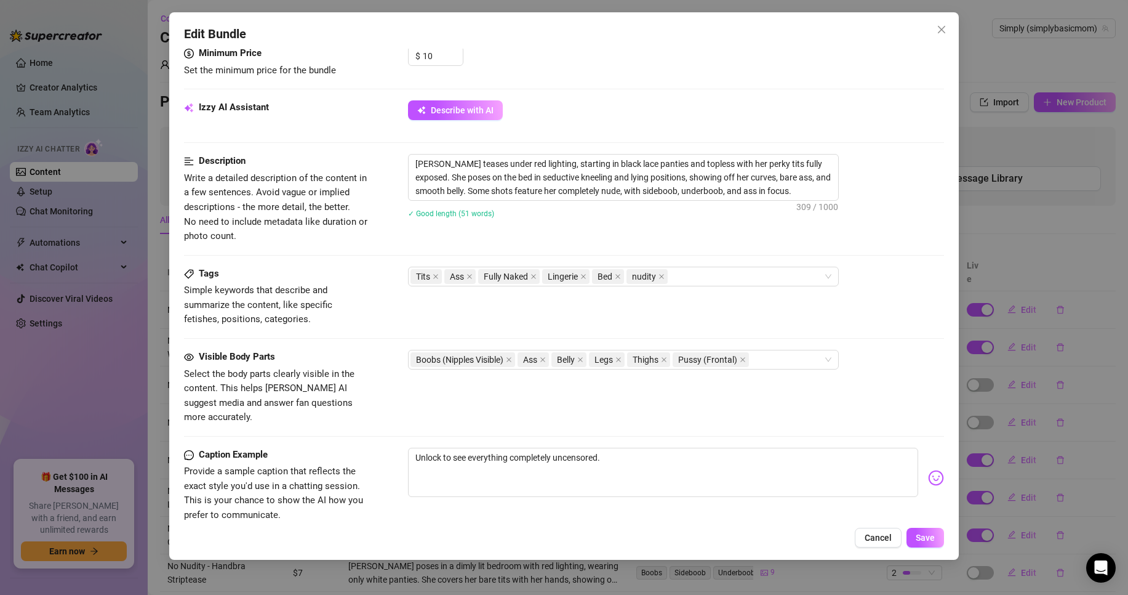
scroll to position [554, 0]
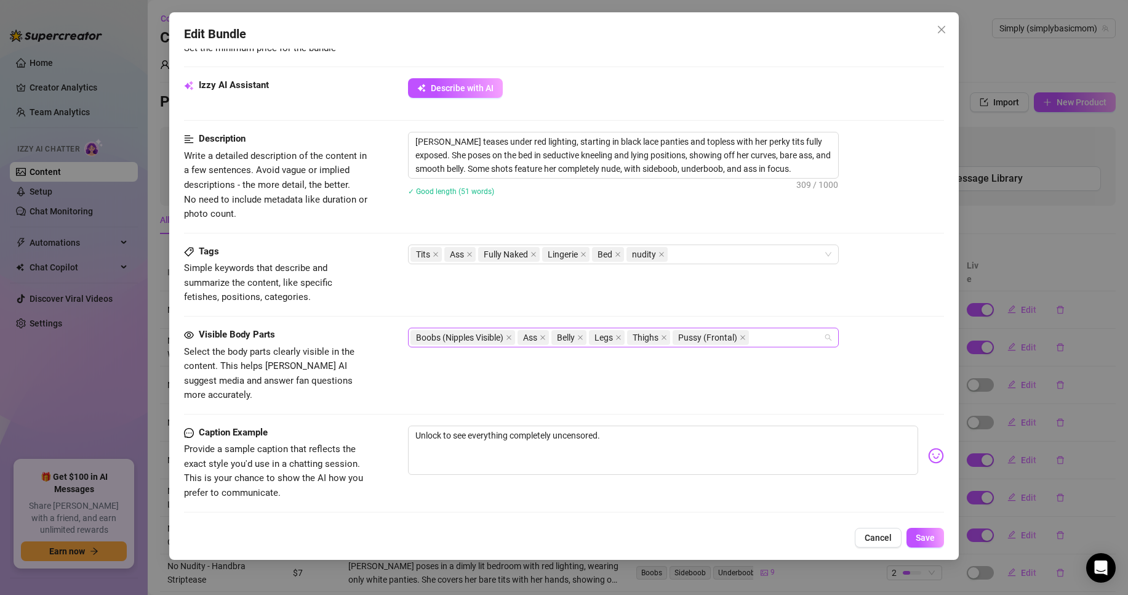
click at [788, 339] on div "Boobs (Nipples Visible) Ass Belly Legs Thighs Pussy (Frontal)" at bounding box center [617, 337] width 413 height 17
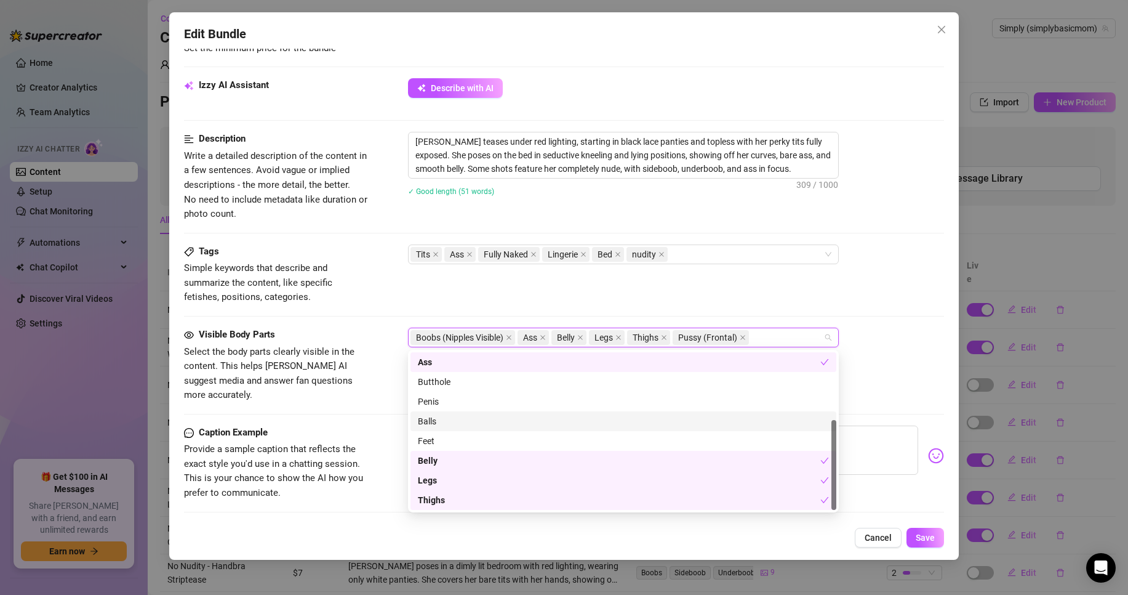
scroll to position [0, 0]
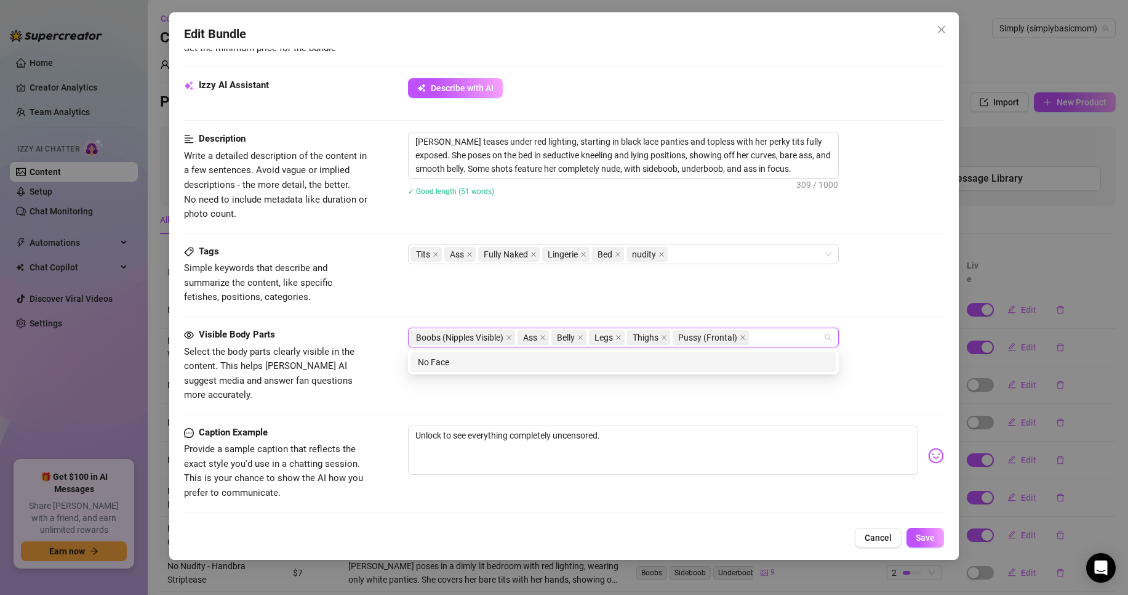
click at [900, 321] on div "Tags Simple keywords that describe and summarize the content, like specific fet…" at bounding box center [564, 285] width 760 height 83
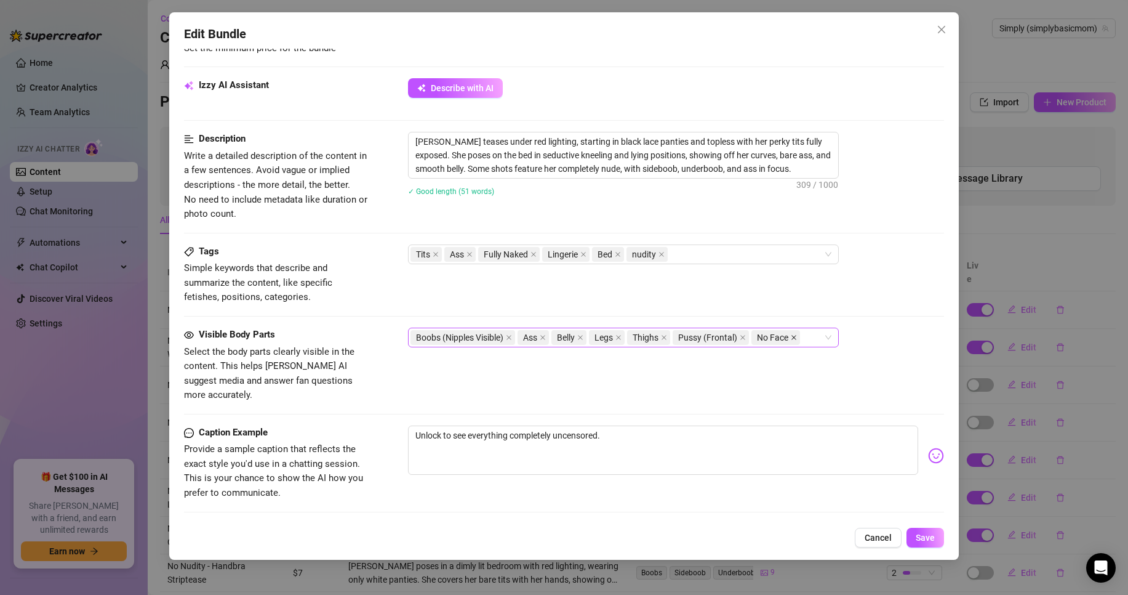
click at [797, 335] on icon "close" at bounding box center [794, 337] width 6 height 6
click at [884, 539] on span "Cancel" at bounding box center [878, 537] width 27 height 10
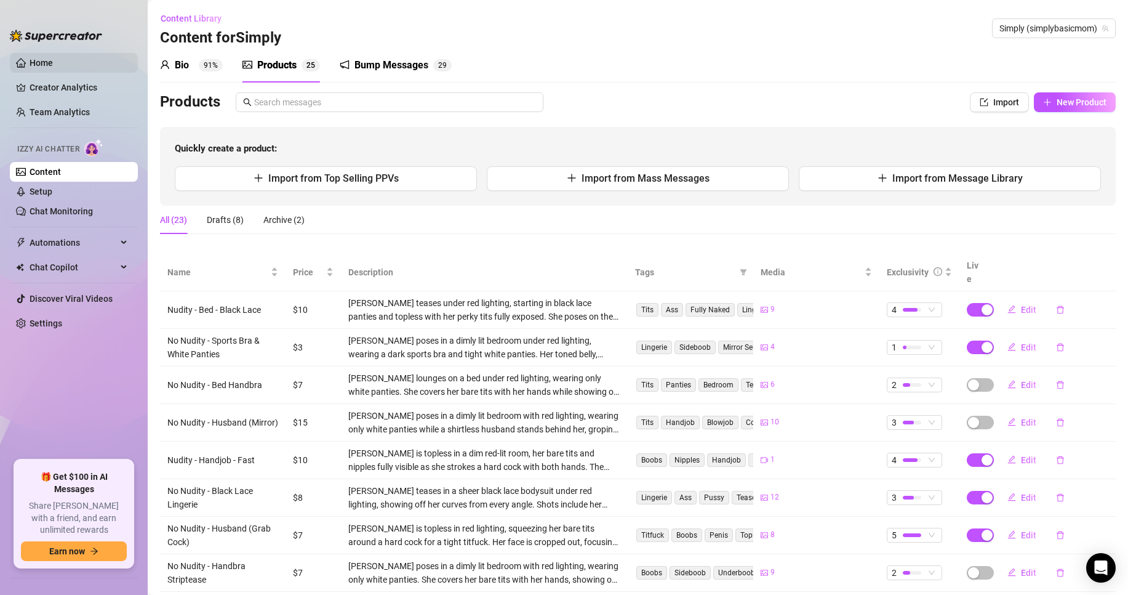
click at [30, 61] on link "Home" at bounding box center [41, 63] width 23 height 10
